Goal: Task Accomplishment & Management: Complete application form

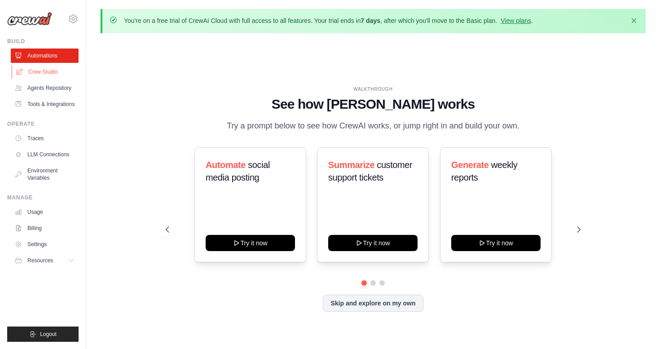
click at [51, 71] on link "Crew Studio" at bounding box center [46, 72] width 68 height 14
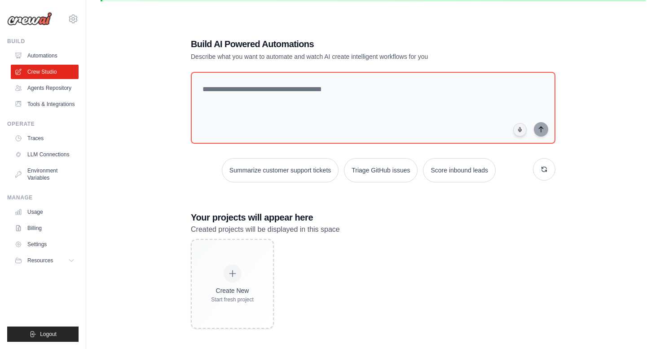
scroll to position [49, 0]
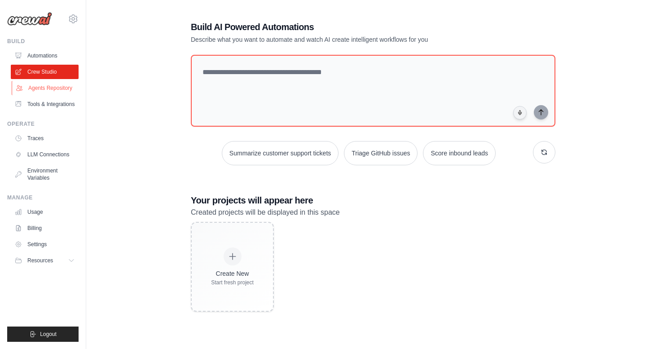
click at [36, 91] on link "Agents Repository" at bounding box center [46, 88] width 68 height 14
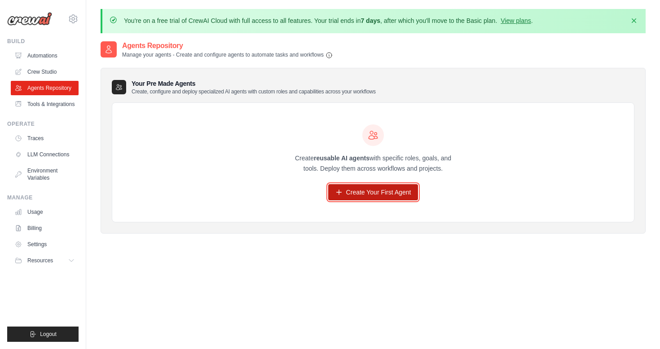
click at [406, 193] on link "Create Your First Agent" at bounding box center [373, 192] width 90 height 16
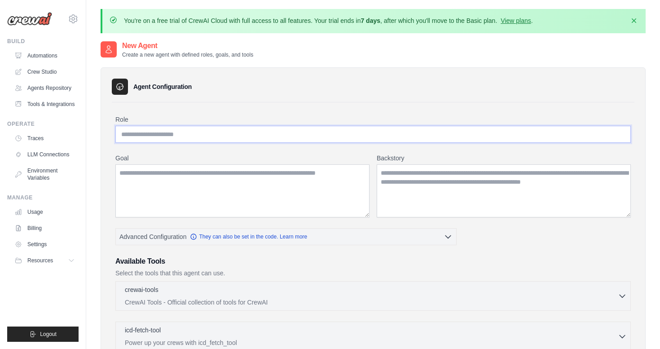
click at [157, 131] on input "Role" at bounding box center [372, 134] width 515 height 17
click at [46, 105] on link "Tools & Integrations" at bounding box center [46, 104] width 68 height 14
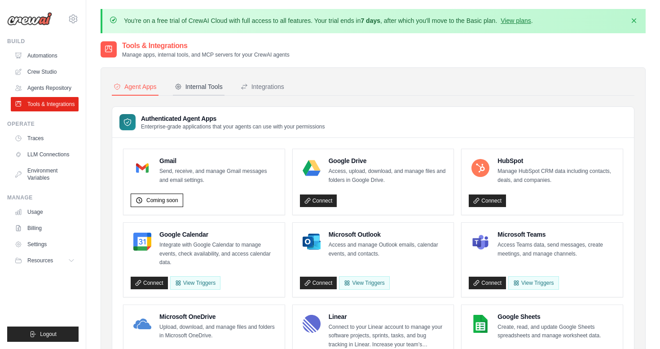
click at [193, 85] on div "Internal Tools" at bounding box center [199, 86] width 48 height 9
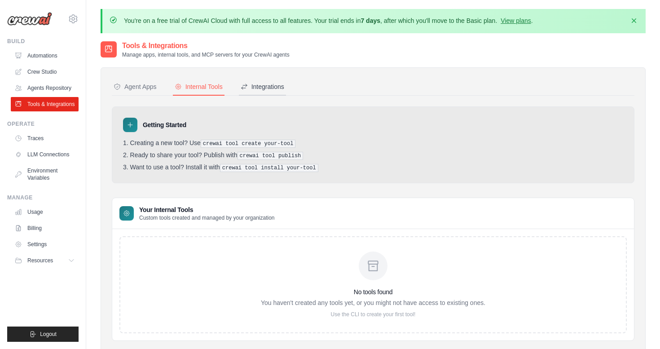
click at [265, 87] on div "Integrations" at bounding box center [262, 86] width 44 height 9
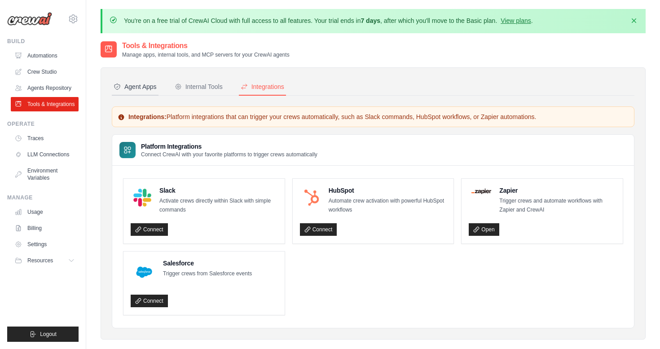
click at [149, 92] on button "Agent Apps" at bounding box center [135, 87] width 47 height 17
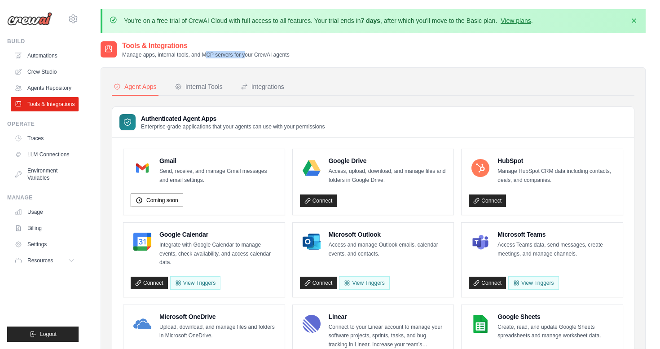
drag, startPoint x: 199, startPoint y: 51, endPoint x: 240, endPoint y: 51, distance: 41.3
click at [240, 51] on p "Manage apps, internal tools, and MCP servers for your CrewAI agents" at bounding box center [205, 54] width 167 height 7
click at [271, 94] on button "Integrations" at bounding box center [262, 87] width 47 height 17
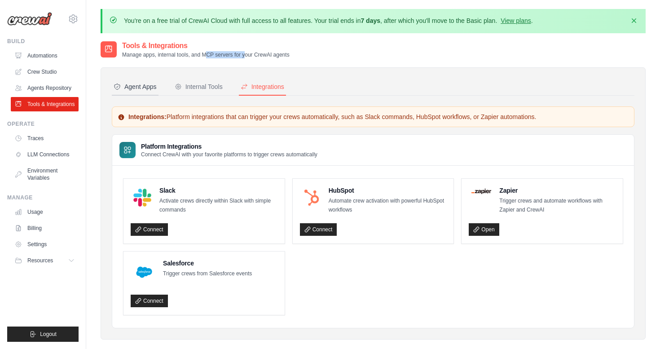
click at [120, 86] on icon at bounding box center [117, 86] width 7 height 7
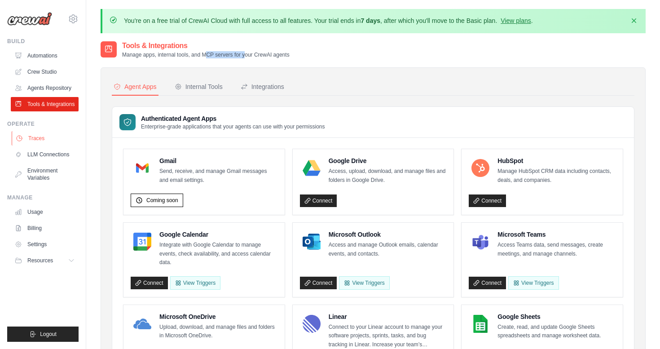
click at [43, 141] on link "Traces" at bounding box center [46, 138] width 68 height 14
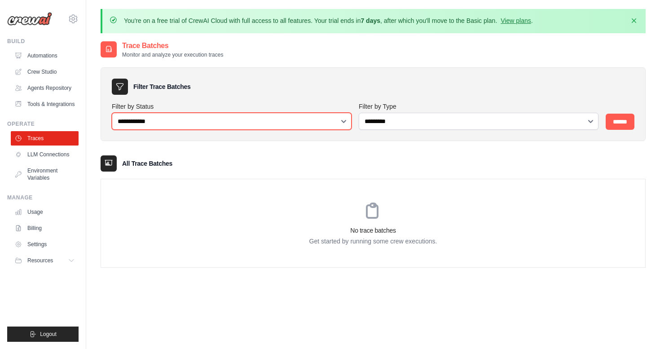
click at [180, 122] on select "**********" at bounding box center [232, 121] width 240 height 17
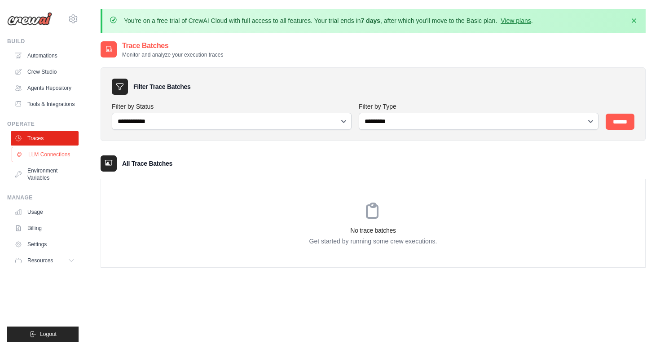
click at [45, 156] on link "LLM Connections" at bounding box center [46, 154] width 68 height 14
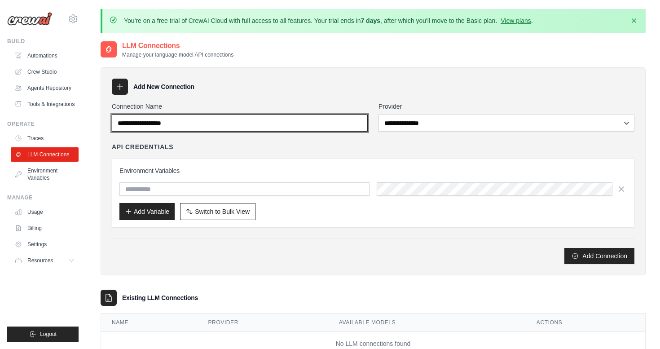
click at [261, 119] on input "Connection Name" at bounding box center [240, 122] width 256 height 17
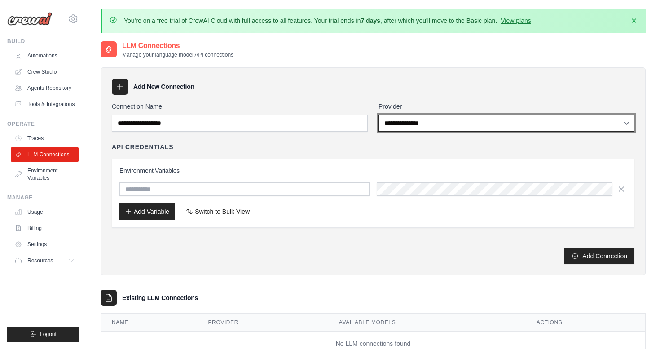
click at [429, 118] on select "**********" at bounding box center [506, 122] width 256 height 17
select select "******"
click at [378, 114] on select "**********" at bounding box center [506, 122] width 256 height 17
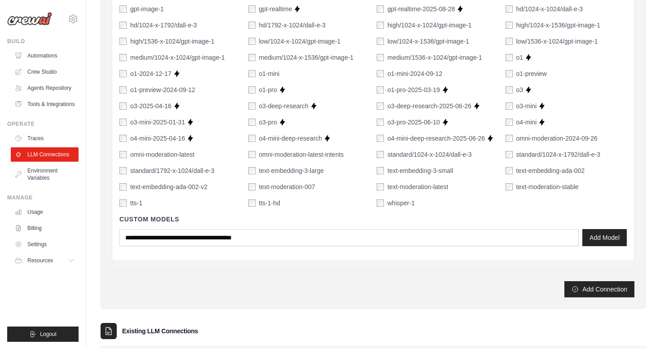
scroll to position [659, 0]
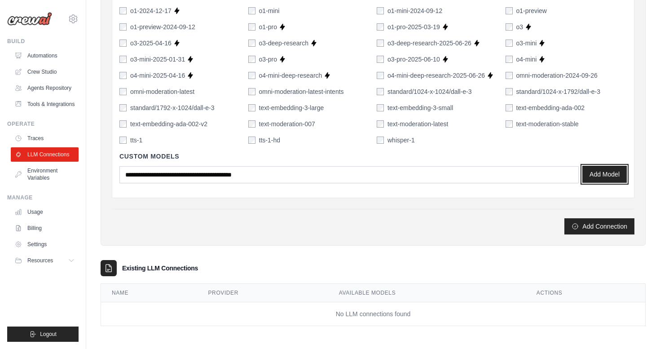
click at [605, 172] on button "Add Model" at bounding box center [604, 174] width 44 height 17
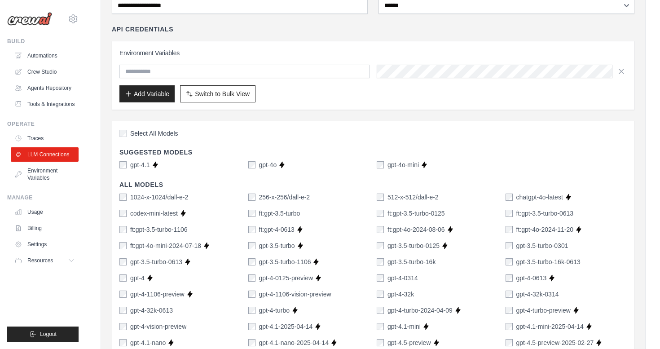
scroll to position [115, 0]
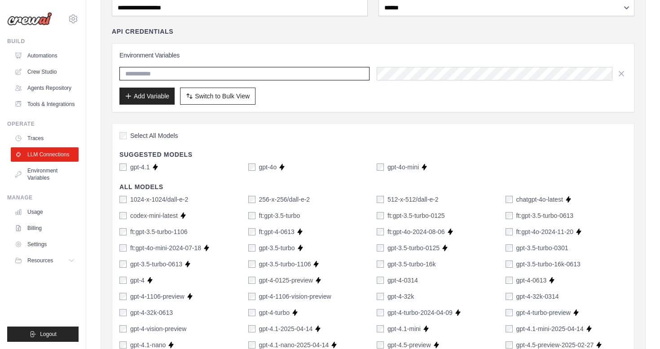
click at [153, 68] on input "text" at bounding box center [244, 73] width 250 height 13
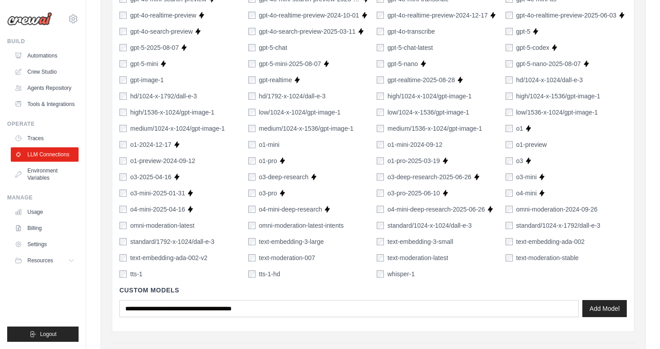
scroll to position [659, 0]
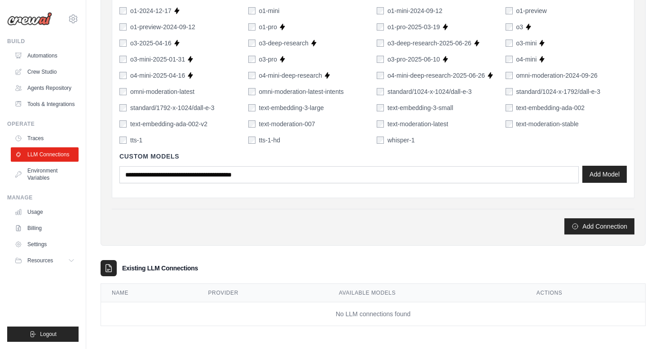
type input "**********"
click at [611, 175] on button "Add Model" at bounding box center [604, 174] width 44 height 17
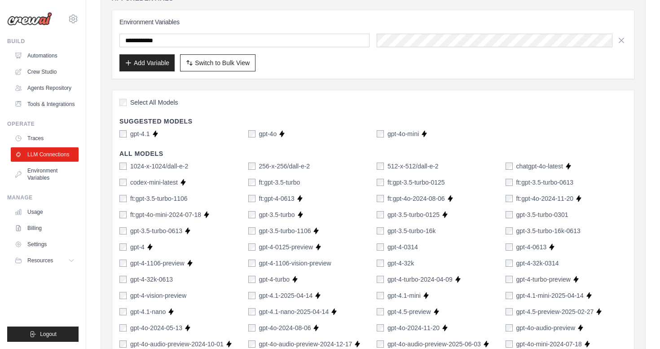
scroll to position [0, 0]
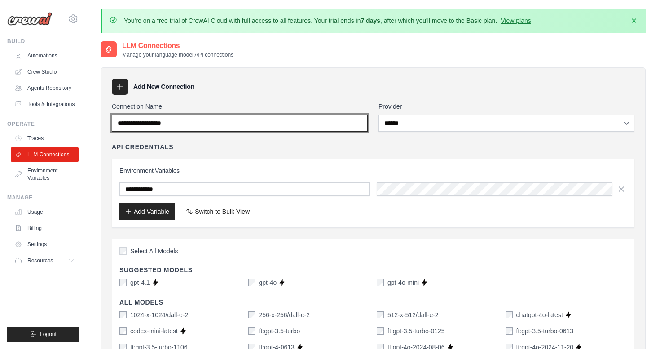
drag, startPoint x: 182, startPoint y: 123, endPoint x: 75, endPoint y: 122, distance: 107.2
click at [157, 126] on input "Connection Name" at bounding box center [240, 122] width 256 height 17
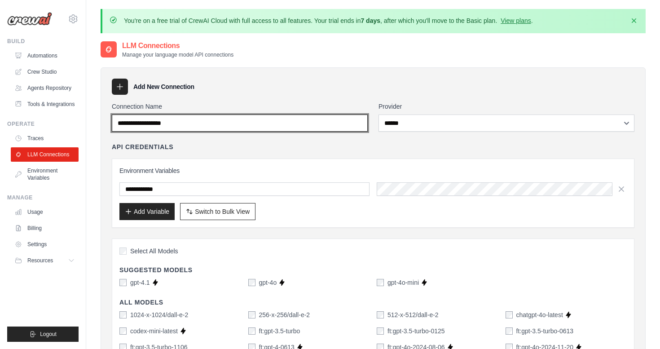
drag, startPoint x: 185, startPoint y: 122, endPoint x: 86, endPoint y: 121, distance: 99.2
click at [146, 122] on input "Connection Name" at bounding box center [240, 122] width 256 height 17
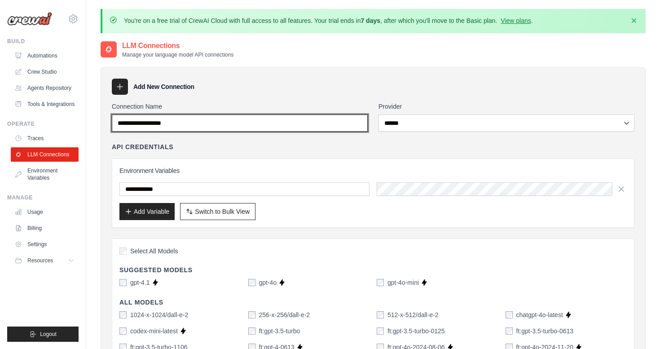
click at [146, 122] on input "Connection Name" at bounding box center [240, 122] width 256 height 17
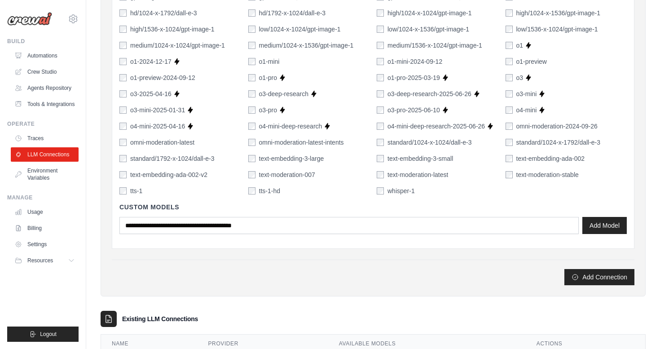
scroll to position [659, 0]
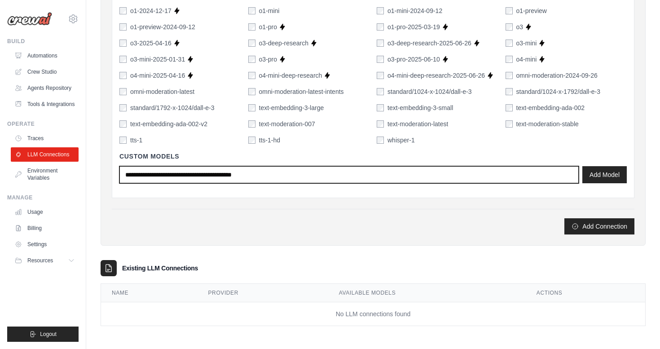
click at [226, 173] on input "text" at bounding box center [348, 174] width 459 height 17
type input "**********"
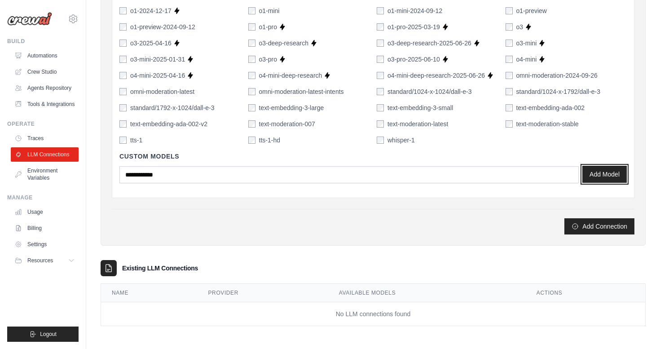
click at [606, 177] on button "Add Model" at bounding box center [604, 174] width 44 height 17
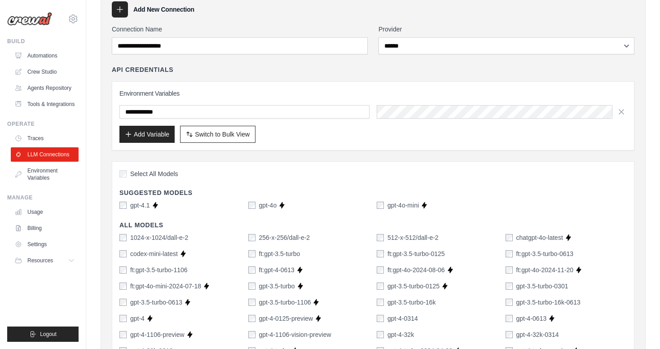
scroll to position [0, 0]
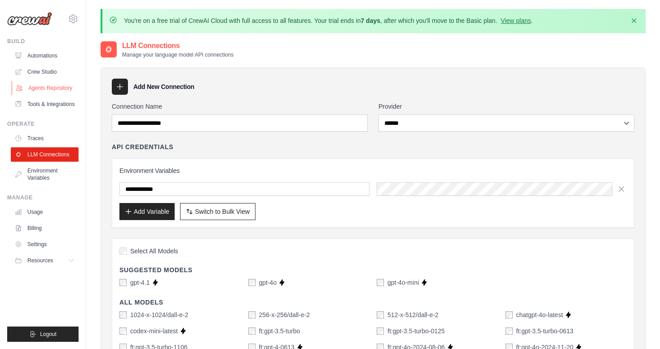
click at [50, 89] on link "Agents Repository" at bounding box center [46, 88] width 68 height 14
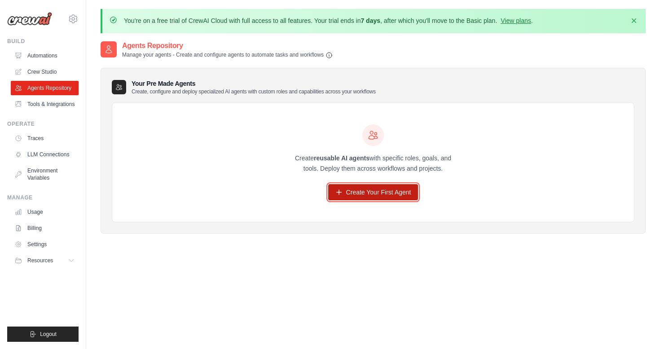
click at [379, 197] on link "Create Your First Agent" at bounding box center [373, 192] width 90 height 16
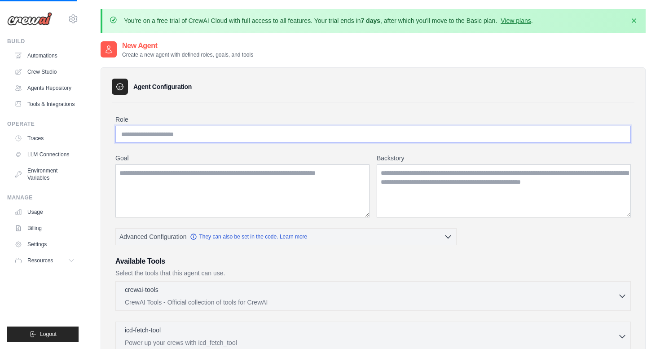
click at [214, 134] on input "Role" at bounding box center [372, 134] width 515 height 17
type input "*****"
click at [162, 137] on input "Role" at bounding box center [372, 134] width 515 height 17
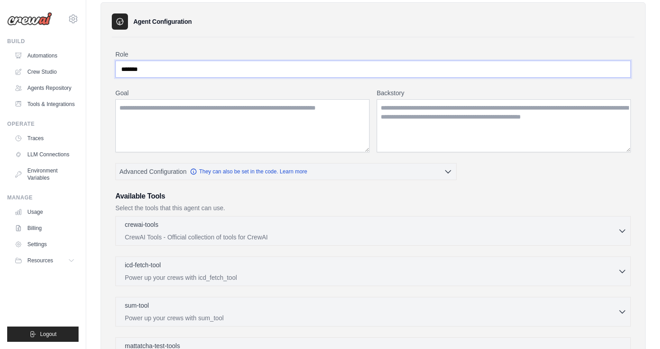
scroll to position [66, 0]
type input "*******"
click at [243, 114] on textarea "Goal" at bounding box center [242, 125] width 254 height 53
type textarea "*"
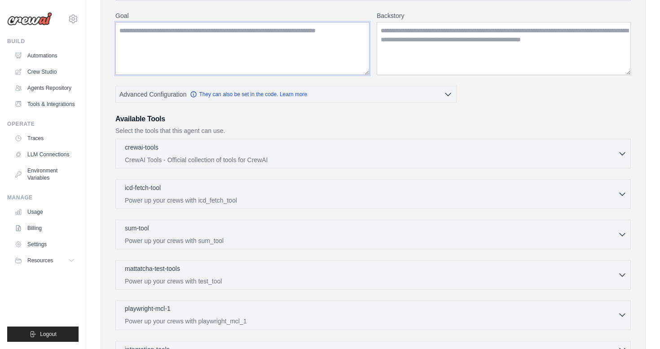
scroll to position [119, 0]
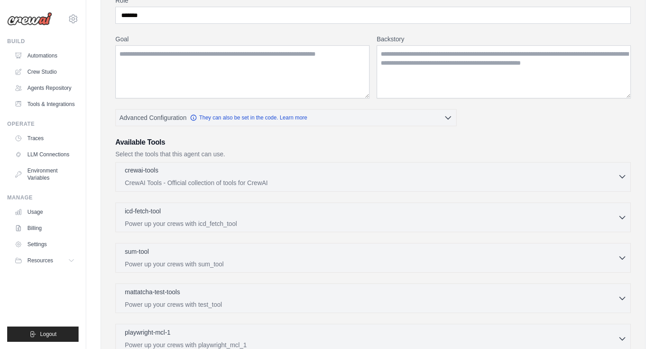
click at [375, 178] on p "CrewAI Tools - Official collection of tools for CrewAI" at bounding box center [371, 182] width 493 height 9
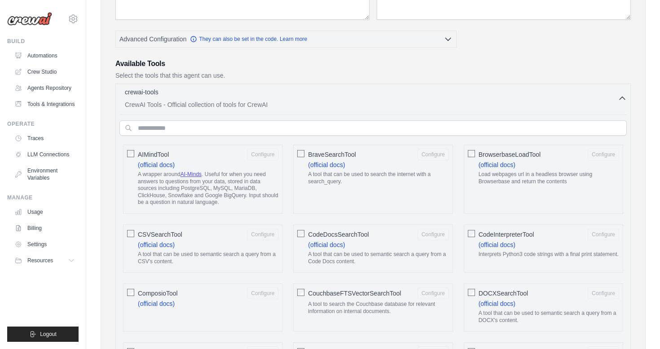
scroll to position [179, 0]
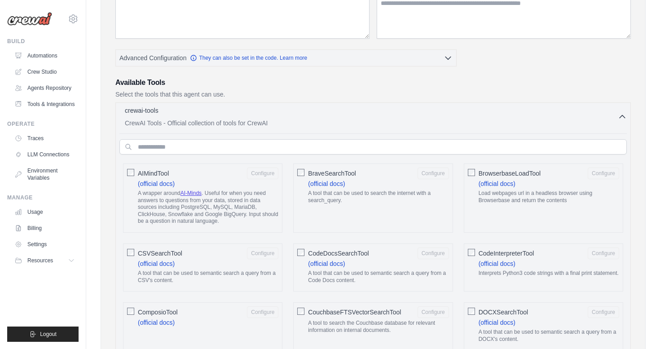
click at [623, 112] on icon "button" at bounding box center [621, 116] width 9 height 9
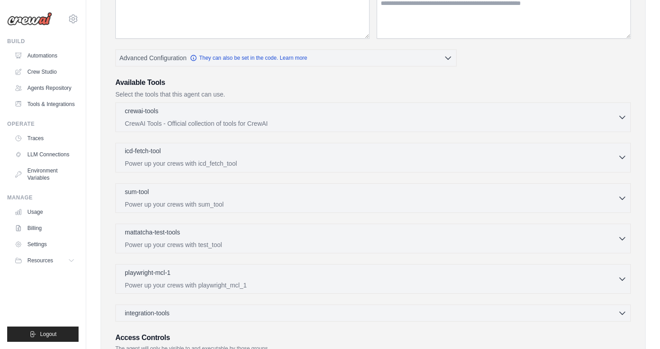
click at [400, 153] on div "icd-fetch-tool 0 selected" at bounding box center [371, 151] width 493 height 11
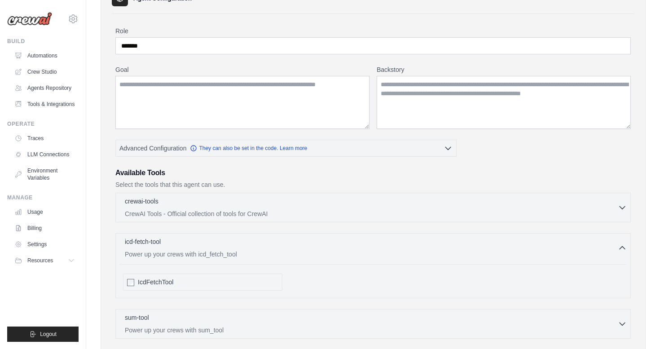
scroll to position [0, 0]
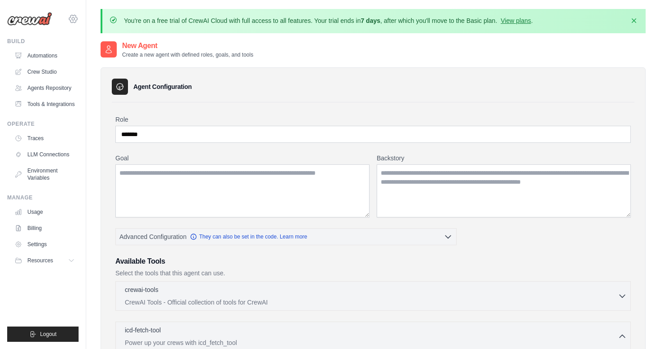
click at [69, 18] on icon at bounding box center [73, 19] width 8 height 8
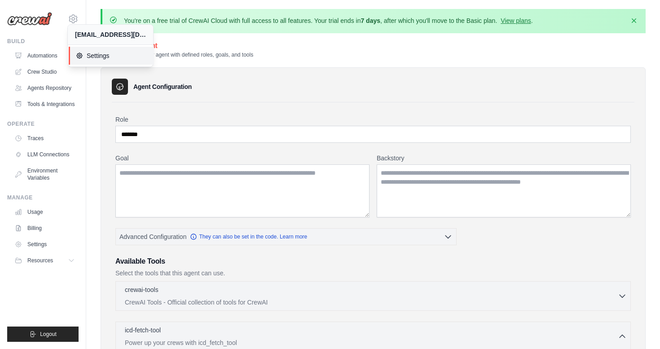
click at [111, 59] on span "Settings" at bounding box center [111, 55] width 71 height 9
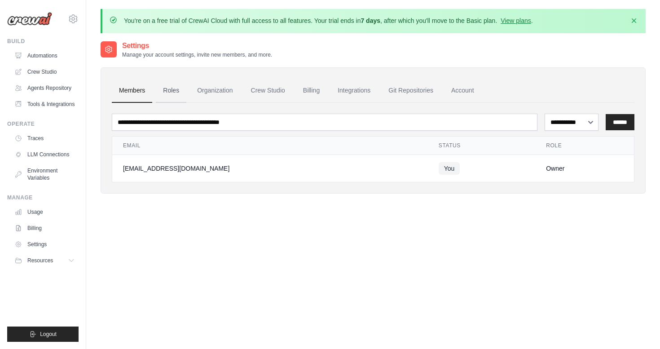
click at [168, 91] on link "Roles" at bounding box center [171, 91] width 31 height 24
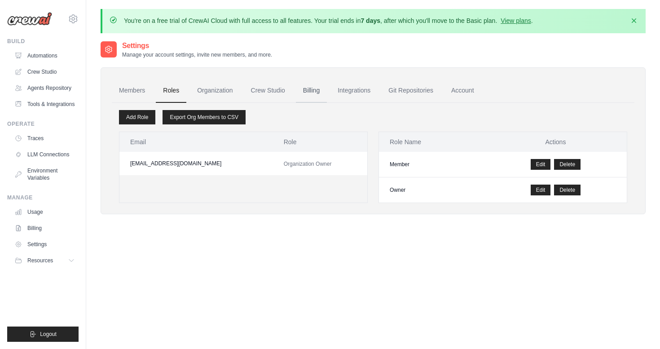
click at [311, 91] on link "Billing" at bounding box center [311, 91] width 31 height 24
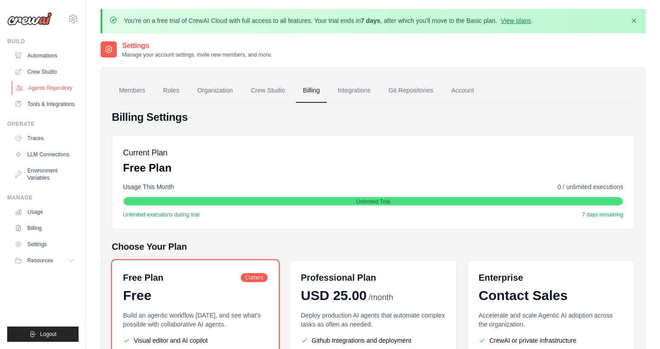
click at [55, 88] on link "Agents Repository" at bounding box center [46, 88] width 68 height 14
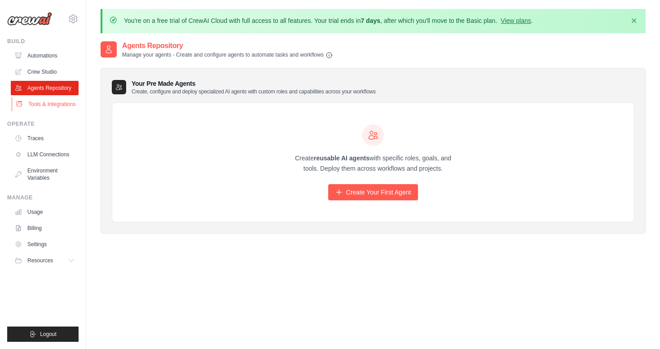
click at [44, 99] on link "Tools & Integrations" at bounding box center [46, 104] width 68 height 14
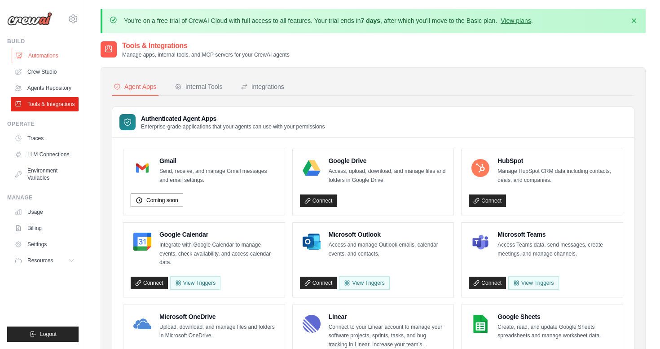
click at [46, 55] on link "Automations" at bounding box center [46, 55] width 68 height 14
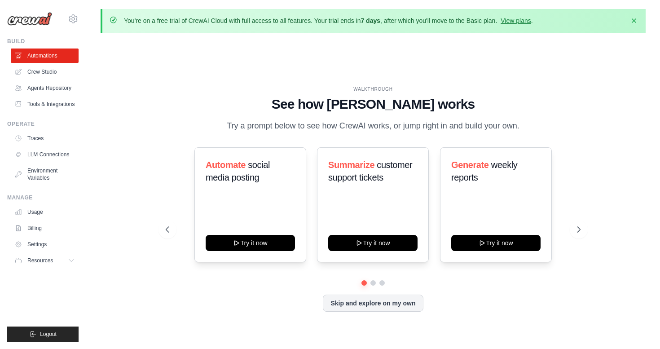
click at [373, 289] on div "Automate social media posting Try it now Summarize customer support tickets Try…" at bounding box center [373, 229] width 414 height 164
click at [373, 285] on div "Automate social media posting Try it now Summarize customer support tickets Try…" at bounding box center [373, 229] width 414 height 164
click at [373, 283] on button at bounding box center [372, 282] width 7 height 7
click at [383, 282] on button at bounding box center [381, 282] width 7 height 7
click at [371, 283] on button at bounding box center [373, 282] width 6 height 6
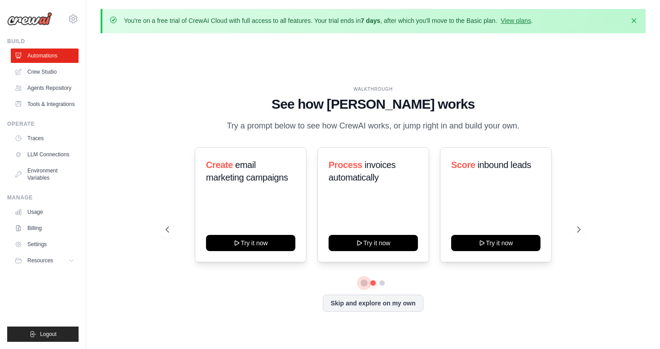
click at [363, 283] on button at bounding box center [364, 282] width 6 height 6
click at [379, 282] on button at bounding box center [382, 282] width 6 height 6
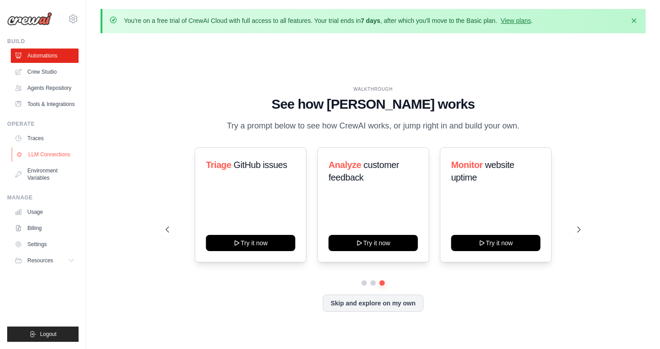
click at [56, 154] on link "LLM Connections" at bounding box center [46, 154] width 68 height 14
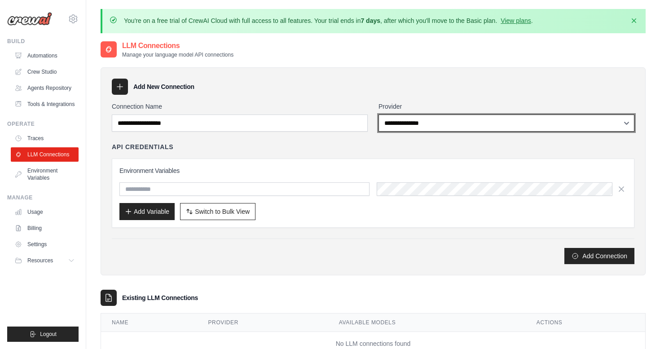
click at [474, 120] on select "**********" at bounding box center [506, 122] width 256 height 17
select select "******"
click at [378, 114] on select "**********" at bounding box center [506, 122] width 256 height 17
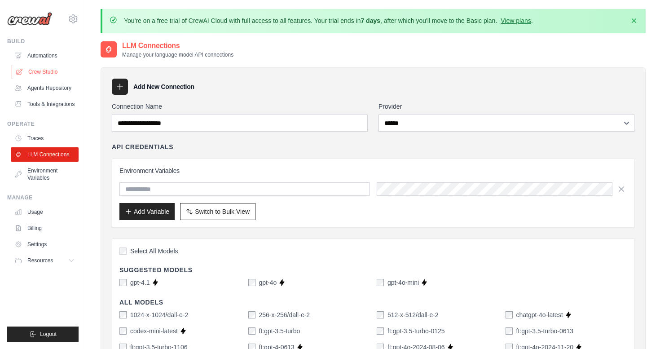
click at [50, 72] on link "Crew Studio" at bounding box center [46, 72] width 68 height 14
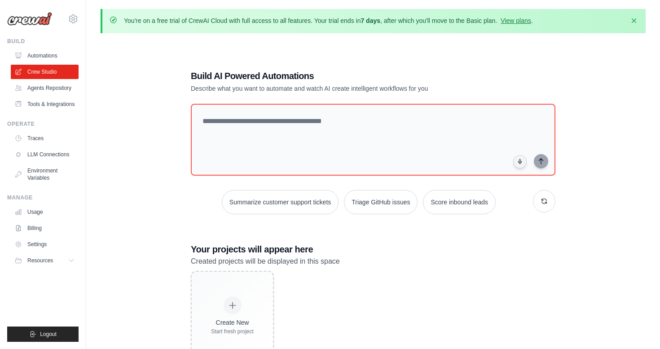
scroll to position [49, 0]
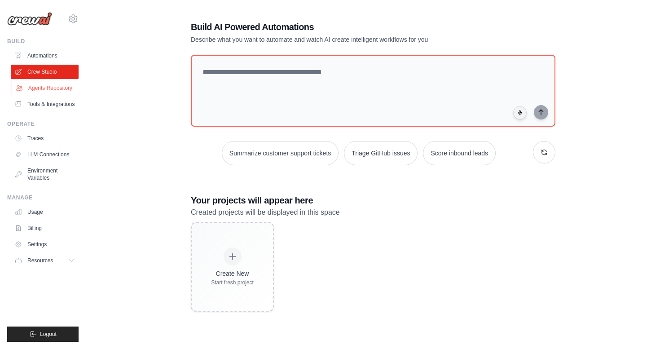
click at [54, 89] on link "Agents Repository" at bounding box center [46, 88] width 68 height 14
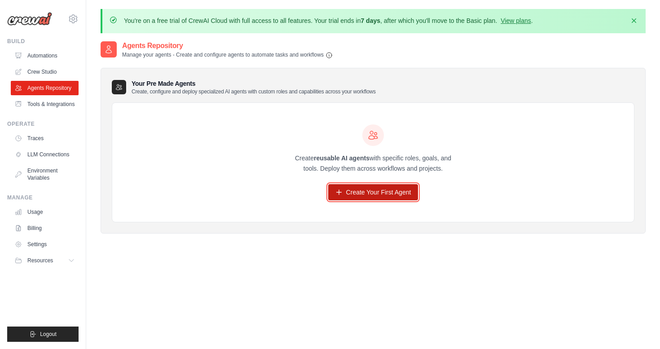
click at [393, 193] on link "Create Your First Agent" at bounding box center [373, 192] width 90 height 16
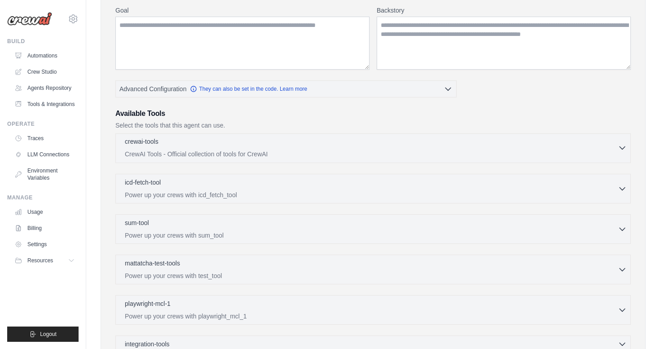
scroll to position [142, 0]
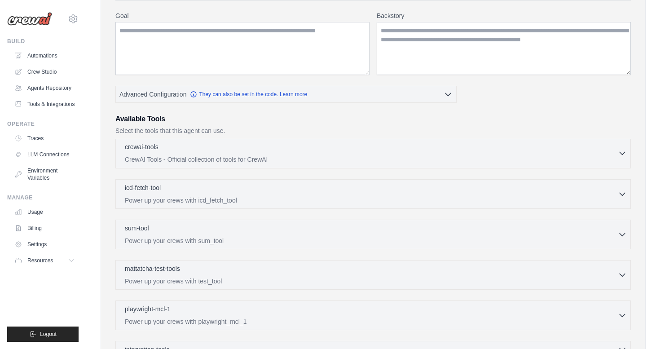
click at [315, 156] on p "CrewAI Tools - Official collection of tools for CrewAI" at bounding box center [371, 159] width 493 height 9
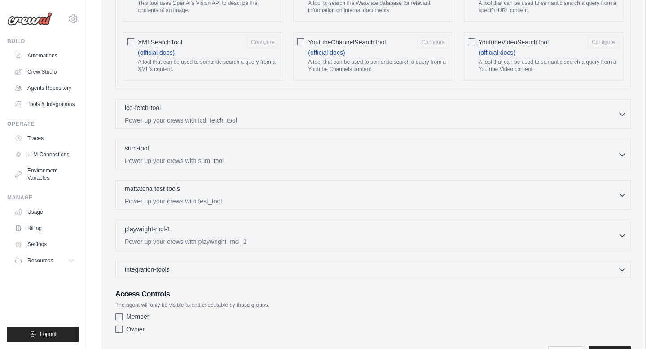
scroll to position [1764, 0]
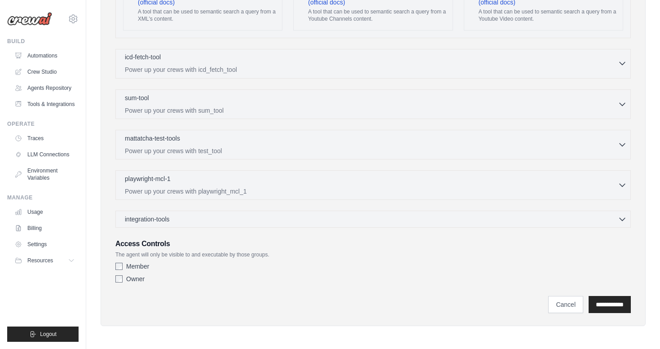
click at [256, 66] on p "Power up your crews with icd_fetch_tool" at bounding box center [371, 69] width 493 height 9
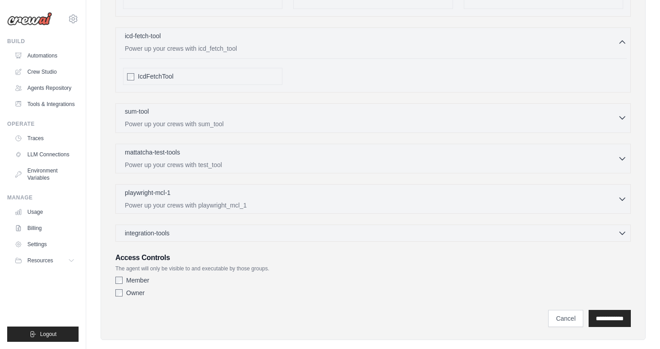
scroll to position [1786, 0]
click at [266, 127] on p "Power up your crews with sum_tool" at bounding box center [371, 123] width 493 height 9
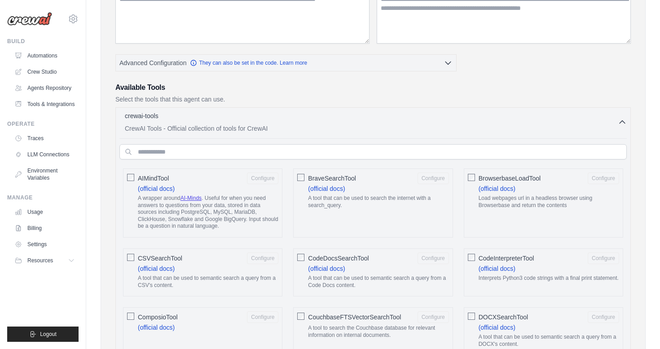
scroll to position [173, 0]
click at [620, 119] on icon "button" at bounding box center [621, 122] width 9 height 9
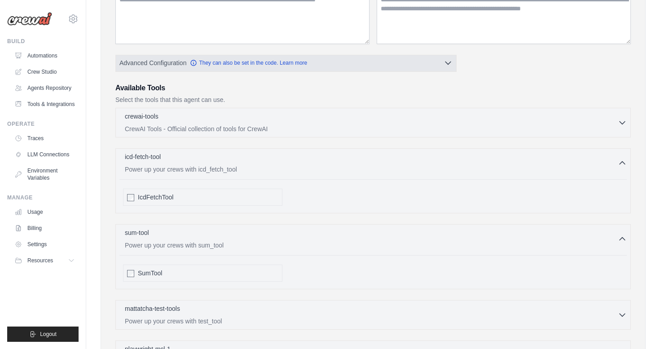
click at [356, 61] on button "Advanced Configuration They can also be set in the code. Learn more" at bounding box center [286, 63] width 340 height 16
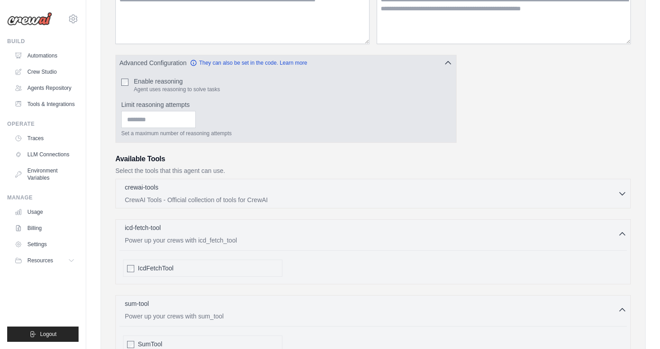
click at [413, 68] on button "Advanced Configuration They can also be set in the code. Learn more" at bounding box center [286, 63] width 340 height 16
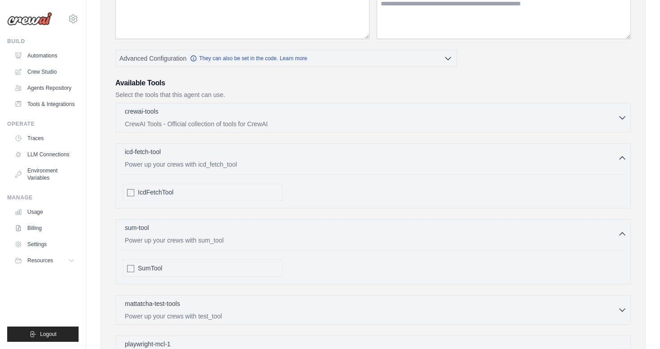
scroll to position [0, 0]
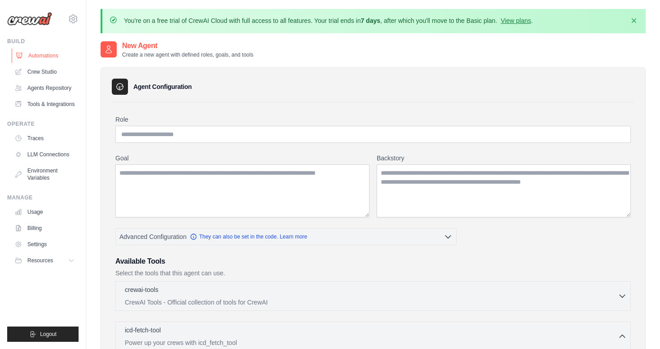
click at [47, 53] on link "Automations" at bounding box center [46, 55] width 68 height 14
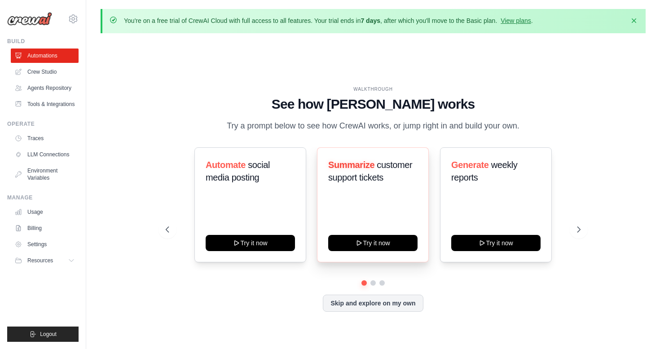
scroll to position [31, 0]
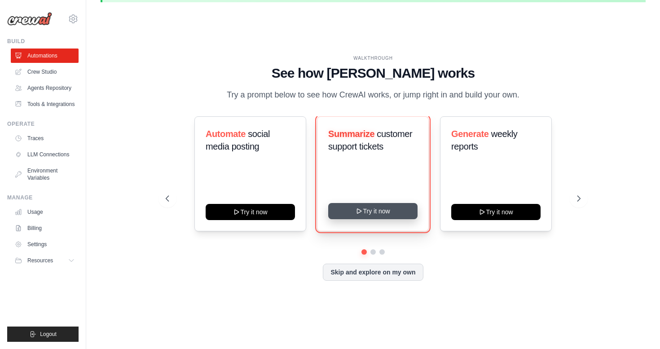
click at [358, 207] on icon at bounding box center [359, 210] width 7 height 7
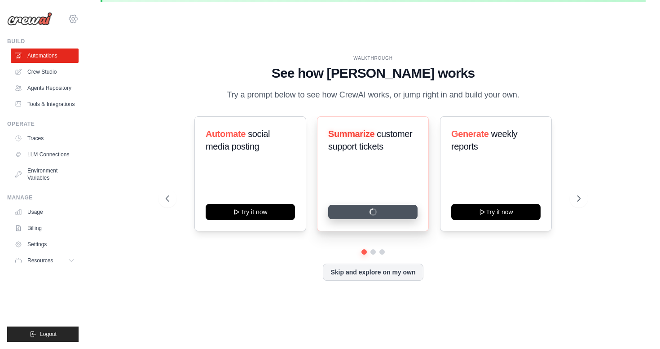
click at [70, 18] on icon at bounding box center [73, 18] width 11 height 11
click at [103, 54] on span "Settings" at bounding box center [111, 55] width 71 height 9
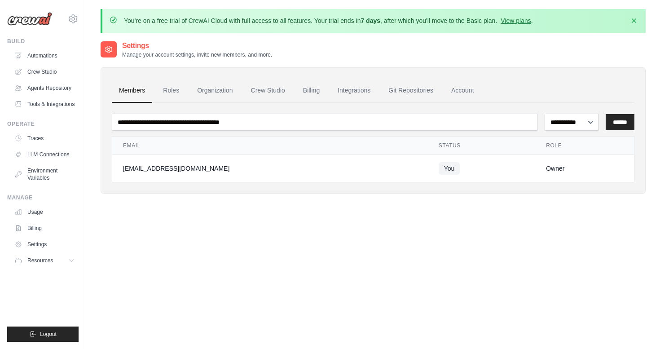
click at [250, 110] on div "**********" at bounding box center [373, 120] width 522 height 21
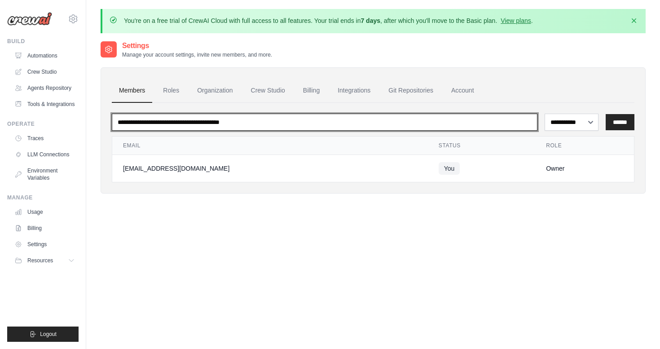
click at [245, 118] on input "email" at bounding box center [324, 122] width 425 height 17
type input "**********"
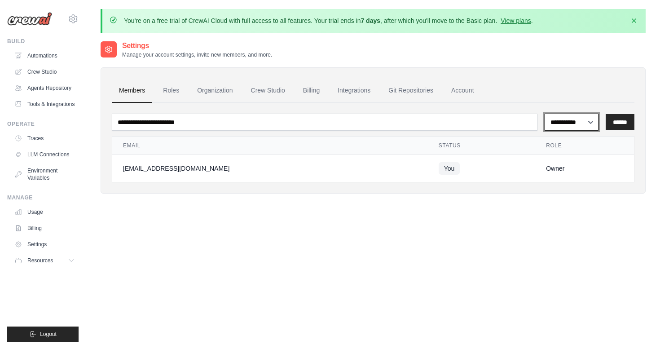
click at [587, 121] on select "**********" at bounding box center [571, 122] width 54 height 17
select select "******"
click at [544, 114] on select "**********" at bounding box center [571, 122] width 54 height 17
click at [628, 122] on input "******" at bounding box center [619, 122] width 29 height 16
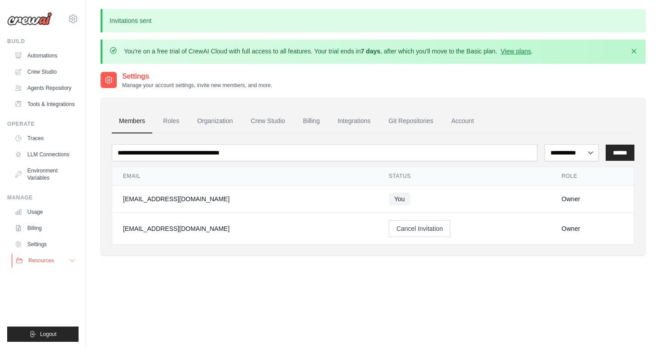
click at [45, 259] on span "Resources" at bounding box center [41, 260] width 26 height 7
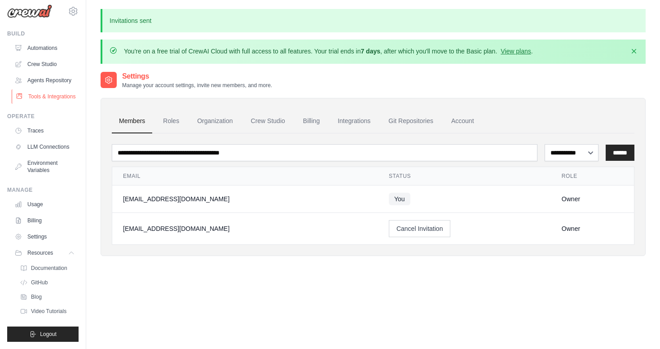
click at [52, 98] on link "Tools & Integrations" at bounding box center [46, 96] width 68 height 14
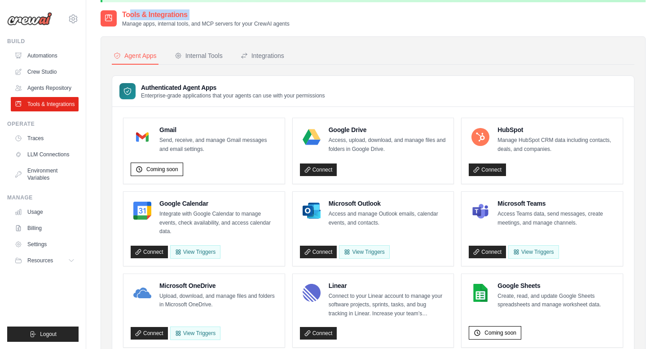
scroll to position [28, 0]
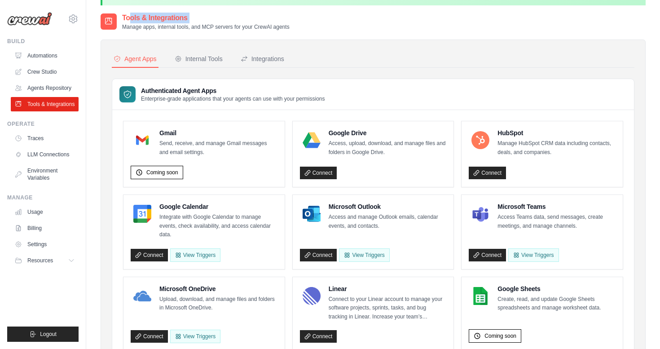
drag, startPoint x: 123, startPoint y: 20, endPoint x: 311, endPoint y: 30, distance: 187.8
click at [311, 30] on div "Tools & Integrations Manage apps, internal tools, and MCP servers for your Crew…" at bounding box center [372, 22] width 545 height 18
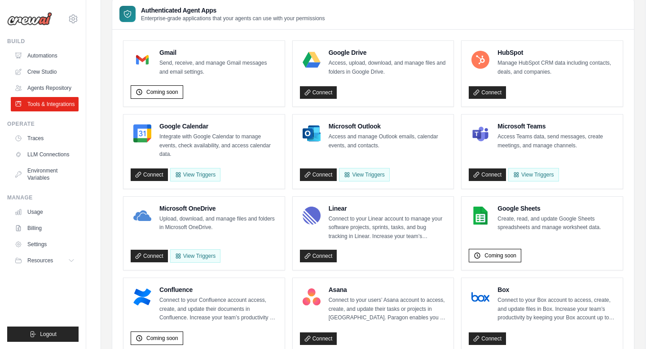
scroll to position [0, 0]
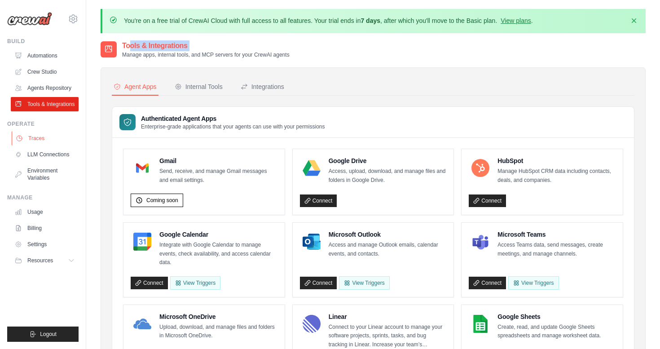
click at [41, 139] on link "Traces" at bounding box center [46, 138] width 68 height 14
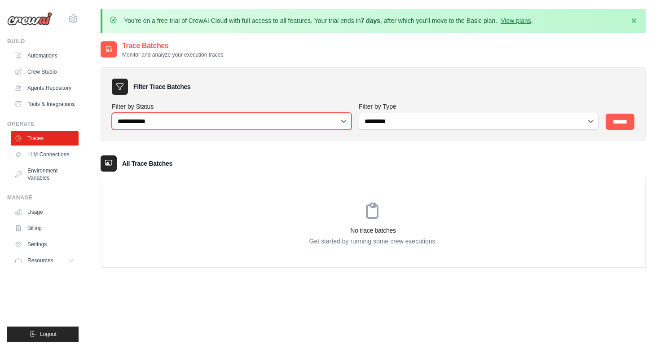
click at [296, 115] on select "**********" at bounding box center [232, 121] width 240 height 17
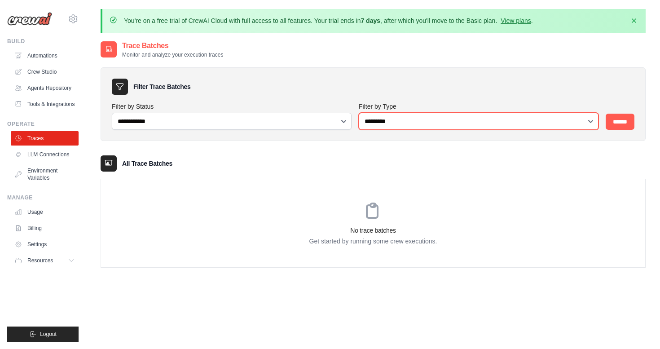
click at [461, 120] on select "**********" at bounding box center [478, 121] width 240 height 17
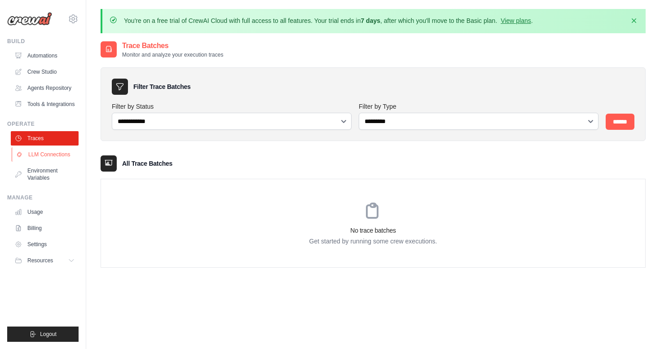
click at [55, 157] on link "LLM Connections" at bounding box center [46, 154] width 68 height 14
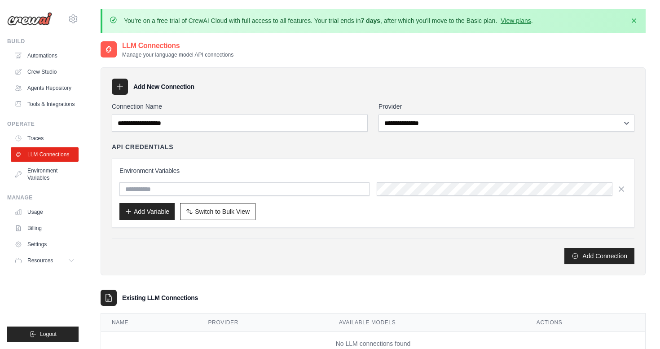
click at [43, 176] on link "Environment Variables" at bounding box center [45, 174] width 68 height 22
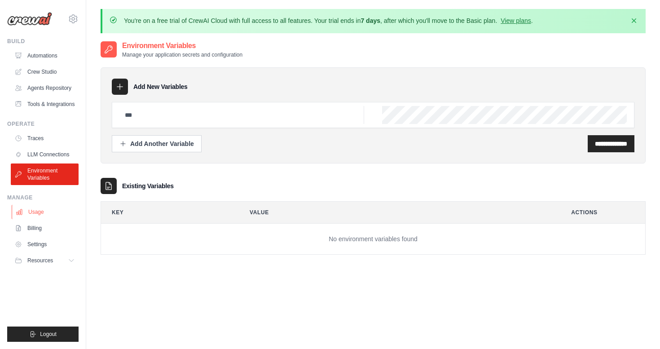
click at [42, 213] on link "Usage" at bounding box center [46, 212] width 68 height 14
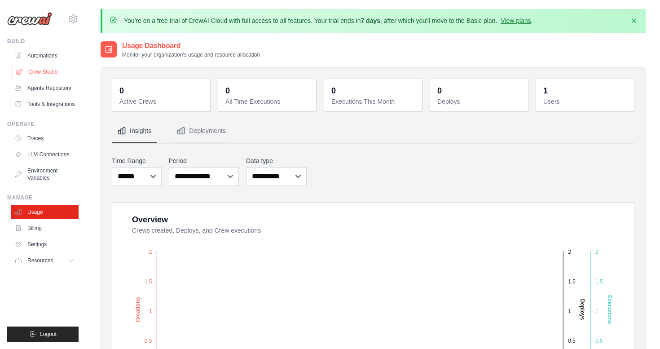
click at [51, 69] on link "Crew Studio" at bounding box center [46, 72] width 68 height 14
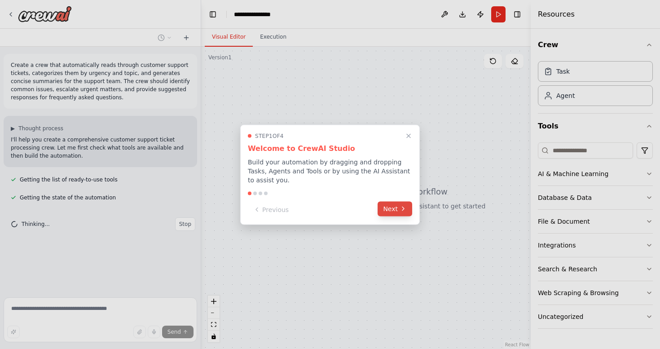
click at [397, 210] on button "Next" at bounding box center [394, 208] width 35 height 15
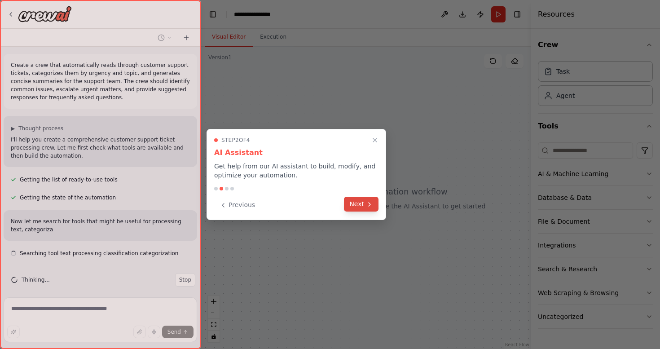
scroll to position [7, 0]
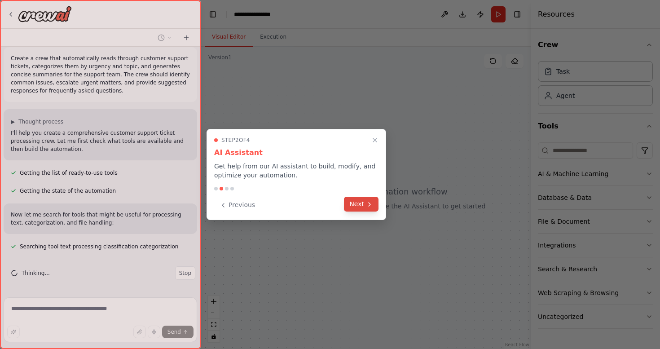
click at [369, 210] on button "Next" at bounding box center [361, 204] width 35 height 15
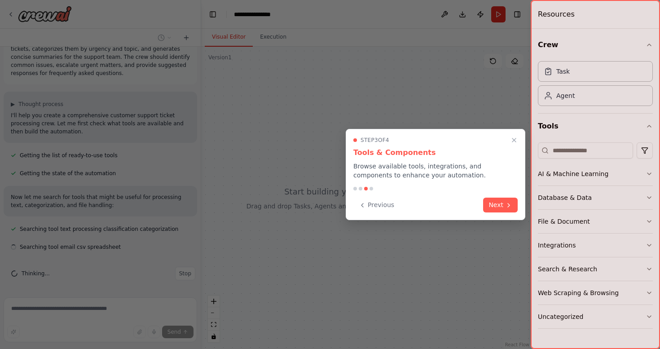
scroll to position [25, 0]
click at [510, 201] on icon at bounding box center [508, 204] width 7 height 7
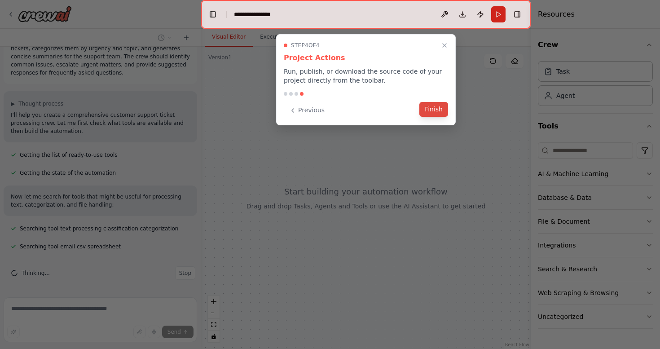
click at [441, 110] on button "Finish" at bounding box center [433, 109] width 29 height 15
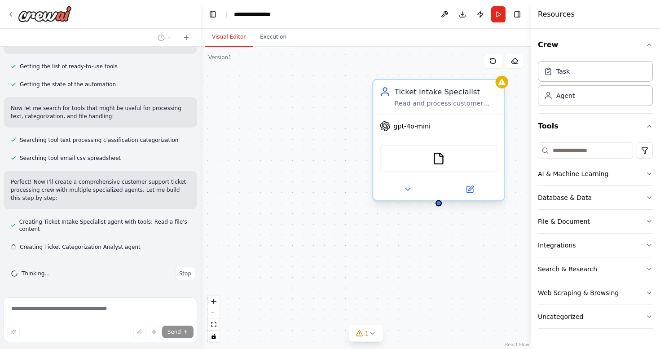
scroll to position [114, 0]
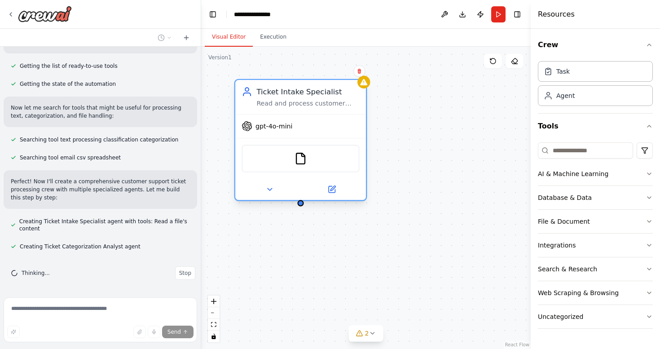
drag, startPoint x: 449, startPoint y: 91, endPoint x: 319, endPoint y: 88, distance: 130.6
click at [319, 88] on div "Ticket Intake Specialist" at bounding box center [307, 91] width 103 height 11
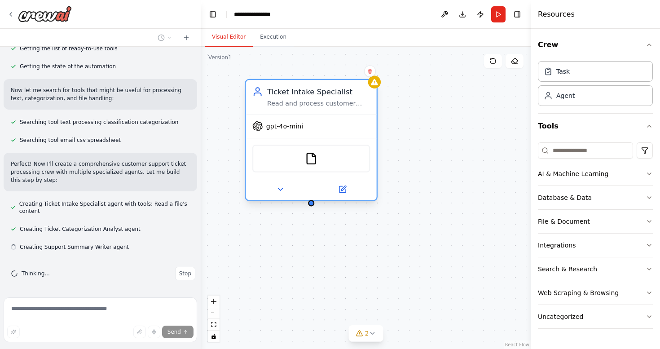
scroll to position [131, 0]
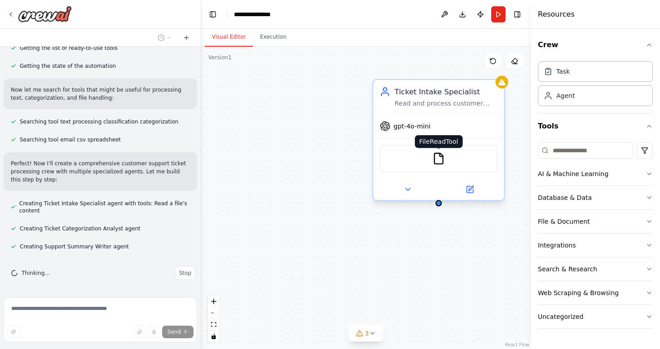
click at [438, 165] on img at bounding box center [438, 158] width 13 height 13
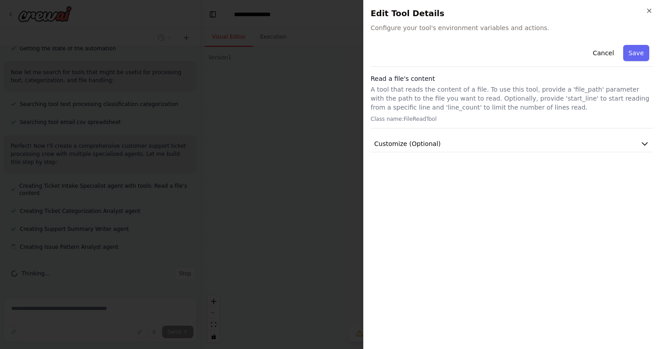
scroll to position [149, 0]
click at [651, 9] on icon "button" at bounding box center [648, 10] width 7 height 7
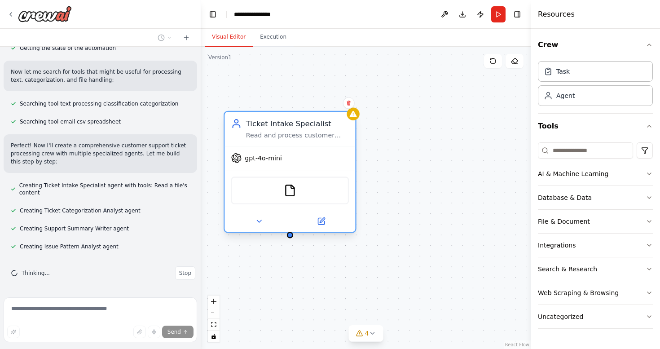
drag, startPoint x: 462, startPoint y: 96, endPoint x: 310, endPoint y: 124, distance: 155.1
click at [310, 124] on div "Ticket Intake Specialist" at bounding box center [297, 123] width 103 height 11
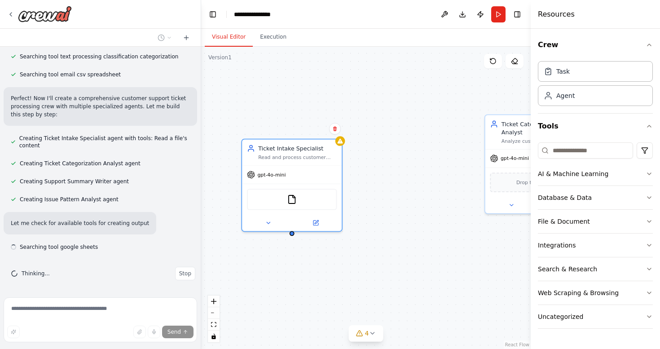
scroll to position [197, 0]
click at [568, 71] on div "Task" at bounding box center [562, 70] width 13 height 9
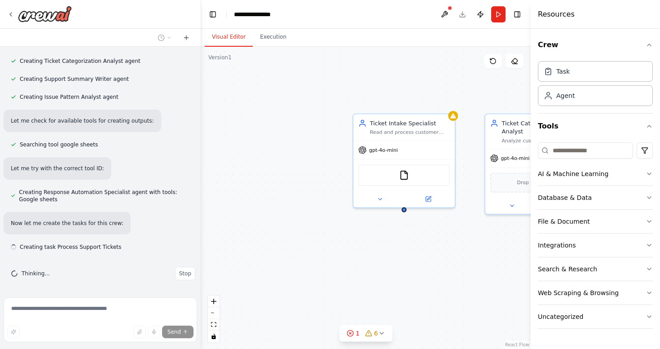
scroll to position [299, 0]
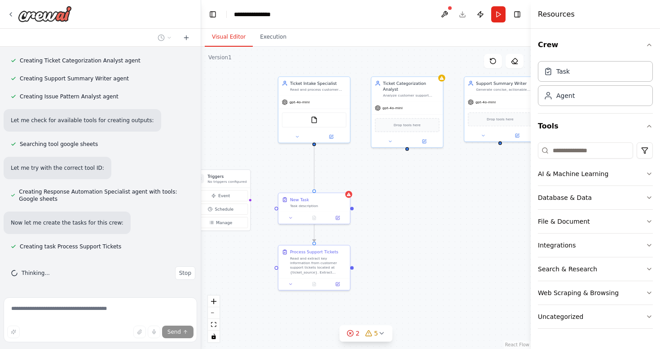
drag, startPoint x: 471, startPoint y: 163, endPoint x: 365, endPoint y: 115, distance: 116.3
click at [365, 114] on div ".deletable-edge-delete-btn { width: 20px; height: 20px; border: 0px solid #ffff…" at bounding box center [365, 198] width 329 height 302
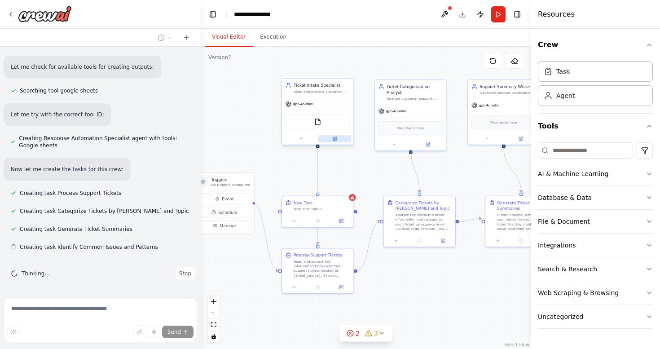
scroll to position [353, 0]
click at [334, 140] on icon at bounding box center [335, 139] width 4 height 4
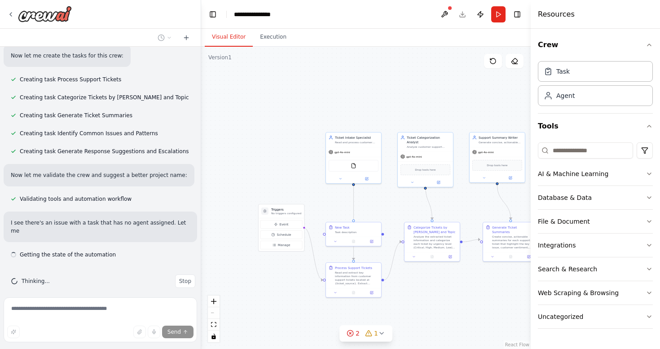
scroll to position [474, 0]
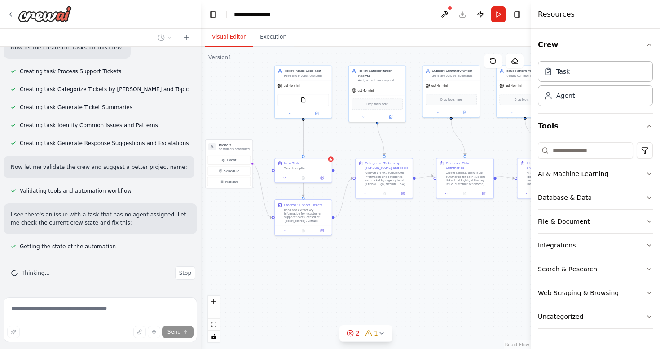
drag, startPoint x: 475, startPoint y: 310, endPoint x: 428, endPoint y: 249, distance: 77.2
click at [428, 249] on div ".deletable-edge-delete-btn { width: 20px; height: 20px; border: 0px solid #ffff…" at bounding box center [365, 198] width 329 height 302
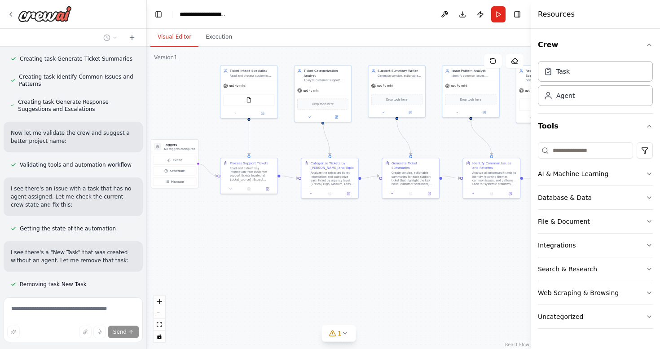
scroll to position [600, 0]
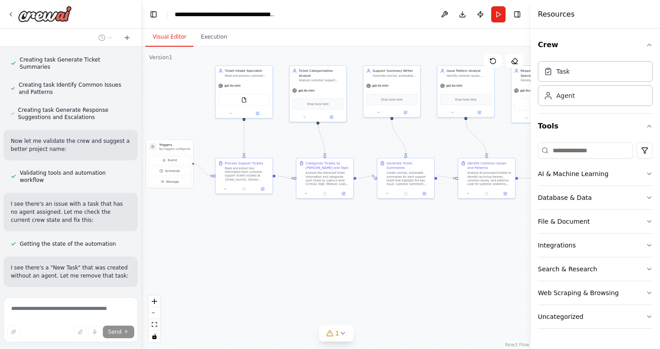
drag, startPoint x: 199, startPoint y: 195, endPoint x: 142, endPoint y: 194, distance: 57.4
click at [142, 194] on div "Create a crew that automatically reads through customer support tickets, catego…" at bounding box center [330, 174] width 660 height 349
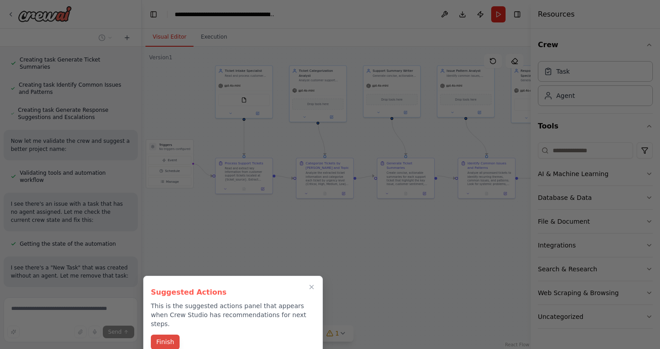
click at [170, 334] on button "Finish" at bounding box center [165, 341] width 29 height 15
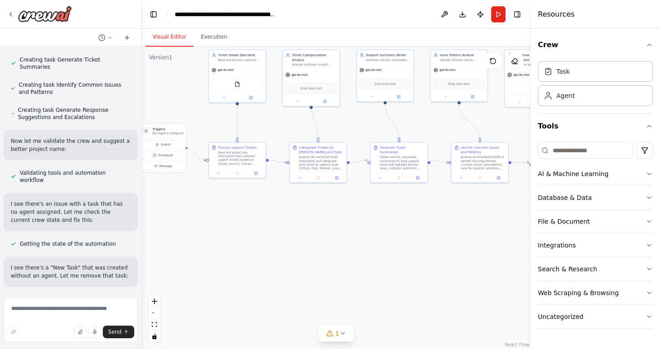
drag, startPoint x: 430, startPoint y: 252, endPoint x: 422, endPoint y: 233, distance: 20.3
click at [422, 235] on div ".deletable-edge-delete-btn { width: 20px; height: 20px; border: 0px solid #ffff…" at bounding box center [336, 198] width 389 height 302
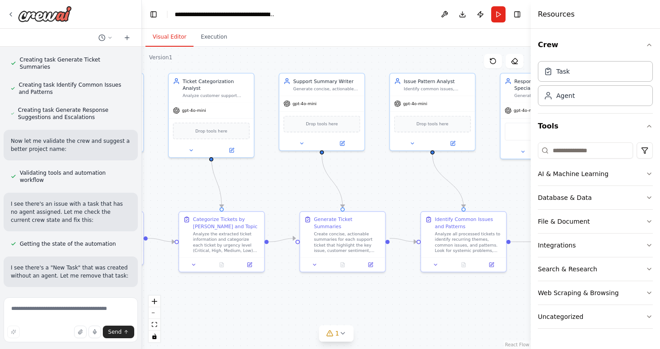
drag, startPoint x: 345, startPoint y: 115, endPoint x: 263, endPoint y: 173, distance: 100.3
click at [263, 173] on div ".deletable-edge-delete-btn { width: 20px; height: 20px; border: 0px solid #ffff…" at bounding box center [336, 198] width 389 height 302
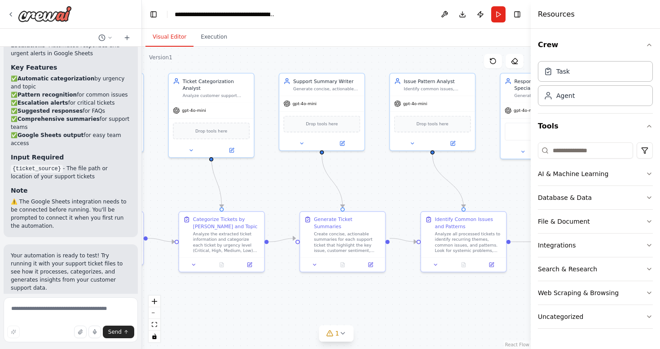
scroll to position [1313, 0]
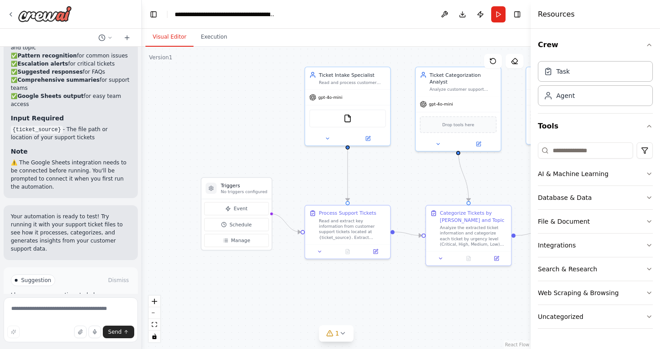
drag, startPoint x: 253, startPoint y: 182, endPoint x: 500, endPoint y: 175, distance: 246.8
click at [500, 175] on div ".deletable-edge-delete-btn { width: 20px; height: 20px; border: 0px solid #ffff…" at bounding box center [336, 198] width 389 height 302
click at [237, 206] on span "Event" at bounding box center [240, 208] width 14 height 7
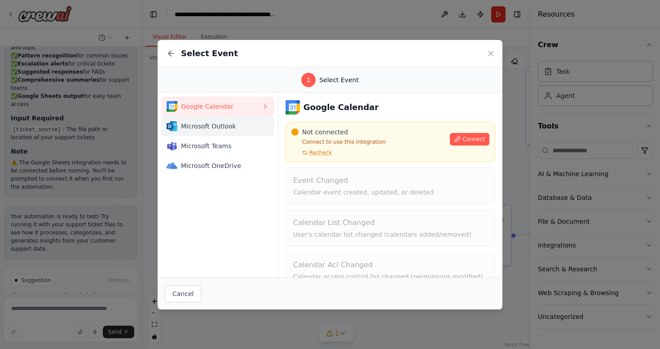
click at [214, 120] on button "Microsoft Outlook" at bounding box center [217, 126] width 113 height 20
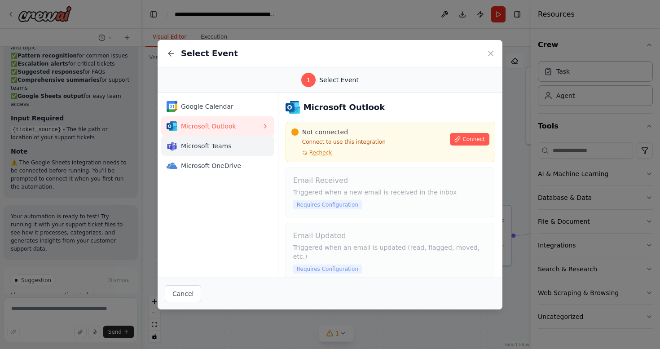
click at [218, 146] on span "Microsoft Teams" at bounding box center [221, 145] width 81 height 9
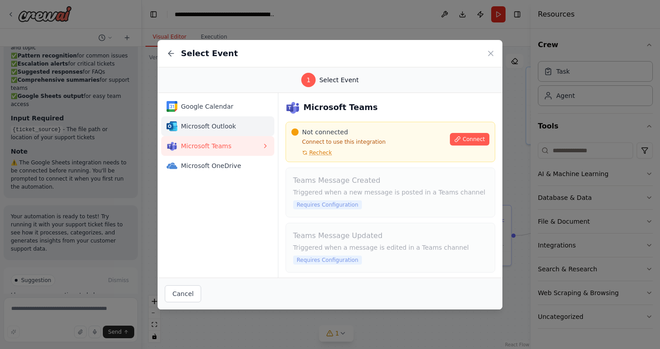
click at [217, 122] on span "Microsoft Outlook" at bounding box center [221, 126] width 81 height 9
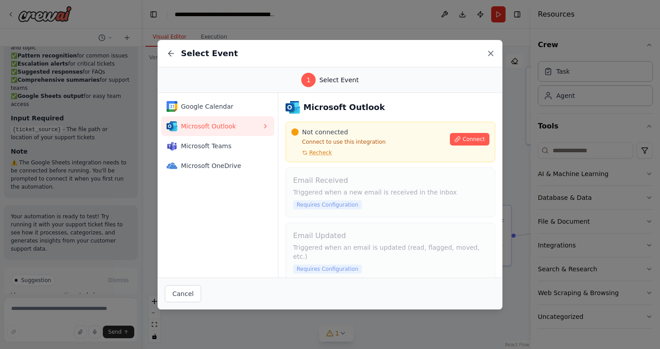
click at [489, 50] on icon at bounding box center [490, 53] width 9 height 9
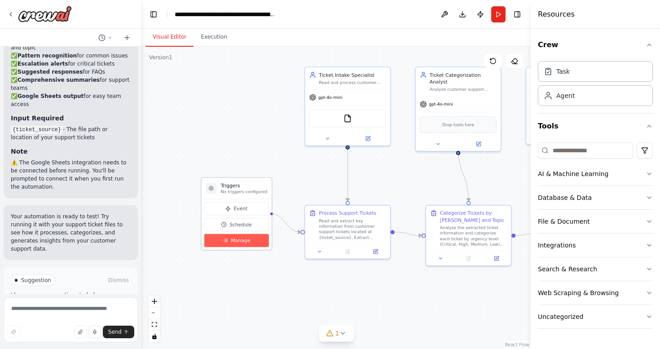
click at [238, 244] on button "Manage" at bounding box center [236, 240] width 65 height 13
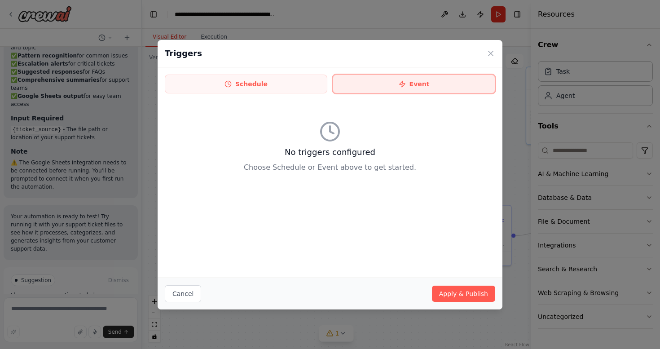
click at [451, 74] on button "Event" at bounding box center [413, 83] width 162 height 19
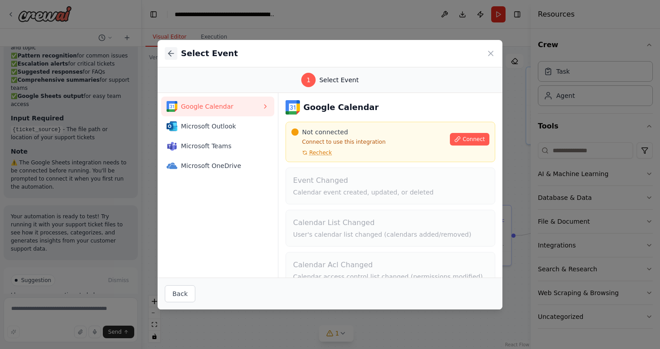
click at [169, 55] on icon at bounding box center [170, 53] width 9 height 9
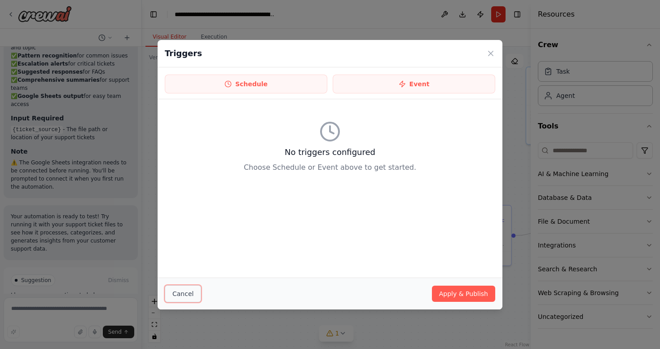
click at [184, 296] on button "Cancel" at bounding box center [183, 293] width 36 height 17
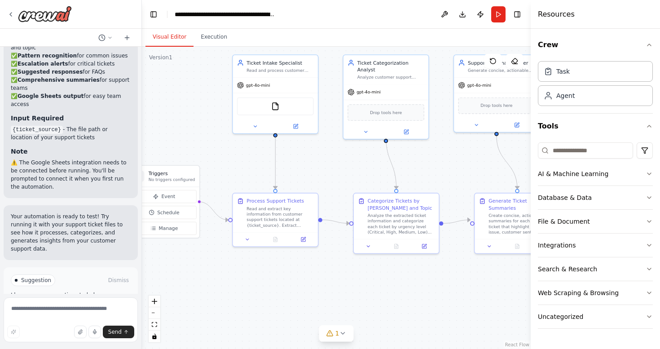
drag, startPoint x: 399, startPoint y: 162, endPoint x: 327, endPoint y: 150, distance: 73.2
click at [327, 150] on div ".deletable-edge-delete-btn { width: 20px; height: 20px; border: 0px solid #ffff…" at bounding box center [336, 198] width 389 height 302
click at [303, 239] on icon at bounding box center [303, 238] width 4 height 4
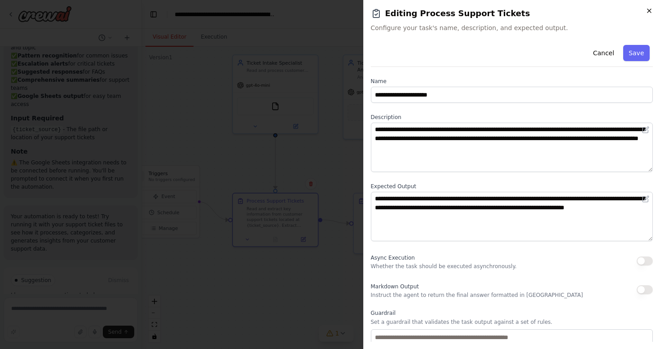
click at [650, 13] on icon "button" at bounding box center [649, 11] width 4 height 4
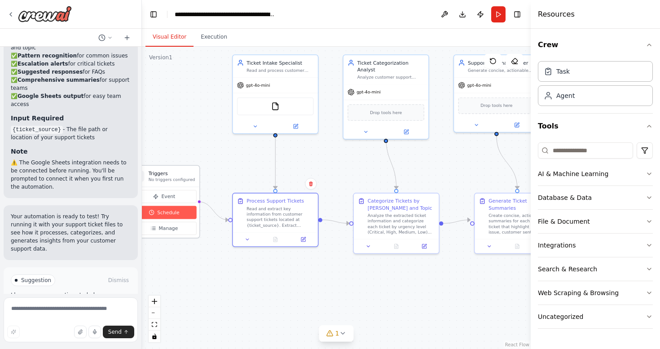
click at [170, 214] on span "Schedule" at bounding box center [168, 212] width 22 height 7
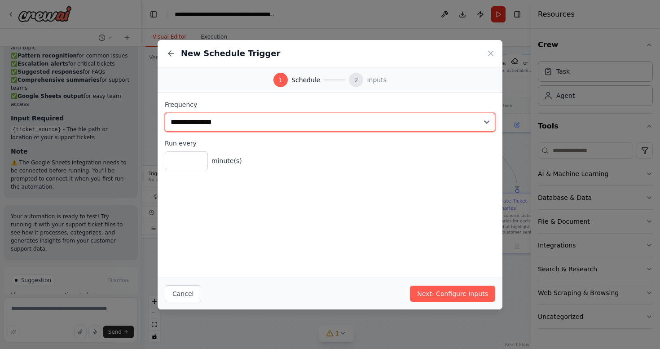
click at [216, 121] on select "**********" at bounding box center [330, 122] width 330 height 19
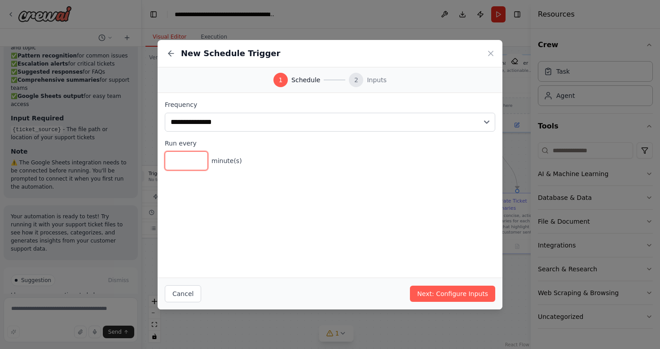
click at [197, 157] on input "*" at bounding box center [186, 160] width 43 height 19
type input "*"
click at [197, 157] on input "*" at bounding box center [186, 160] width 43 height 19
click at [491, 52] on icon at bounding box center [490, 53] width 4 height 4
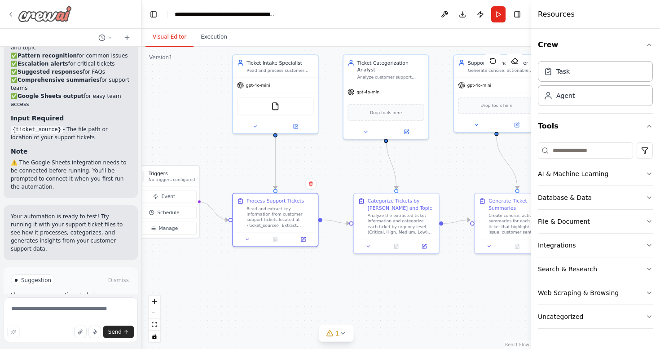
click at [12, 13] on icon at bounding box center [10, 14] width 7 height 7
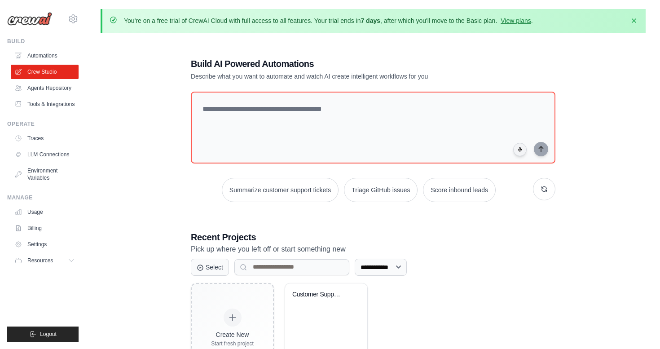
scroll to position [49, 0]
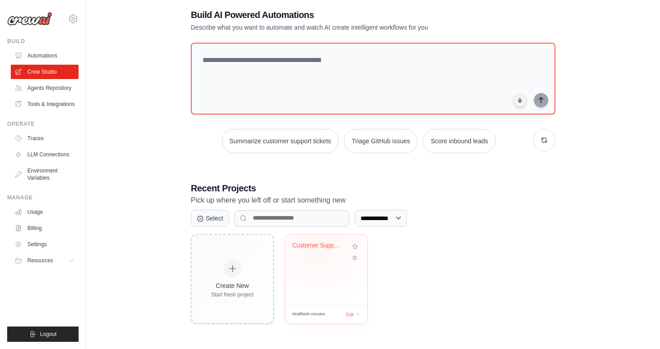
click at [319, 244] on div "Customer Support Ticket Processing ..." at bounding box center [319, 245] width 54 height 8
click at [58, 87] on link "Agents Repository" at bounding box center [46, 88] width 68 height 14
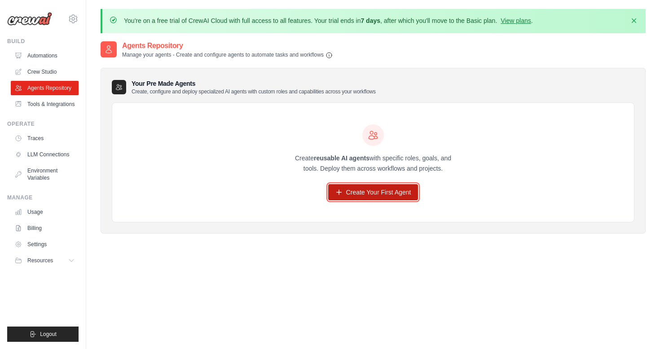
click at [383, 192] on link "Create Your First Agent" at bounding box center [373, 192] width 90 height 16
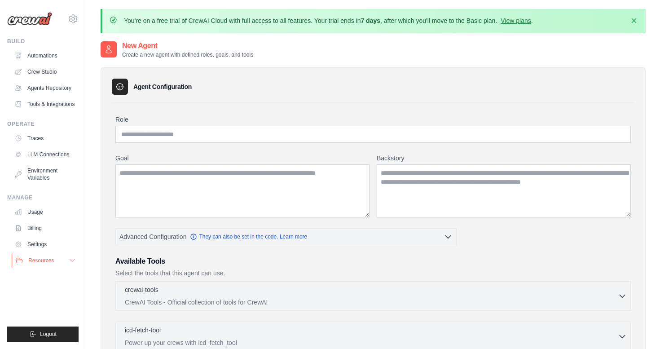
click at [46, 262] on span "Resources" at bounding box center [41, 260] width 26 height 7
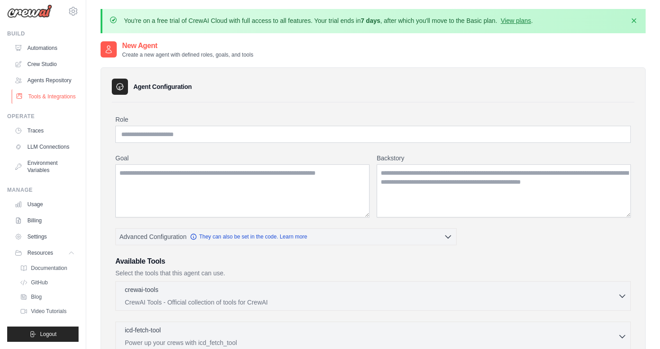
click at [48, 97] on link "Tools & Integrations" at bounding box center [46, 96] width 68 height 14
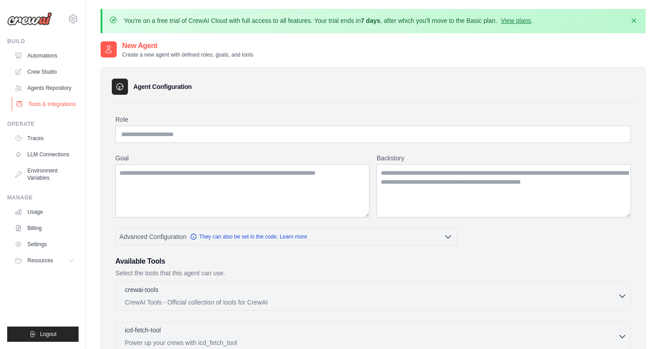
scroll to position [0, 0]
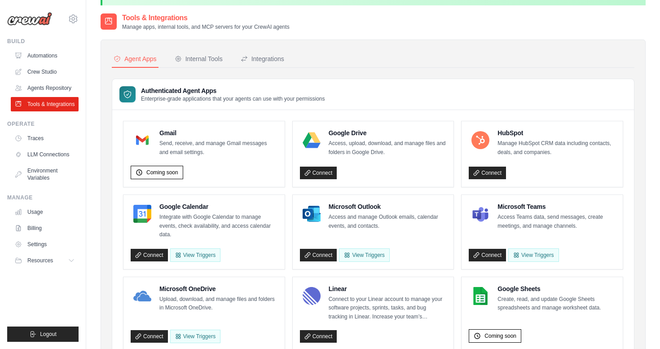
scroll to position [8, 0]
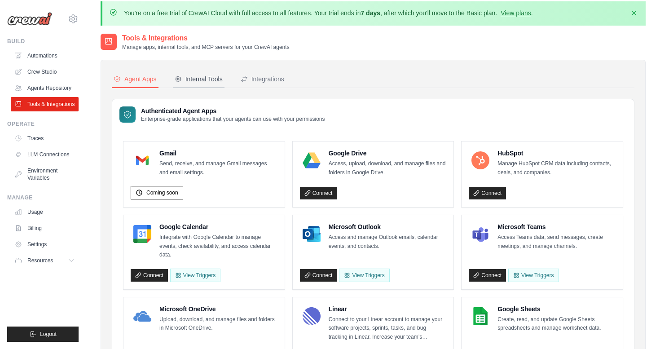
click at [206, 79] on div "Internal Tools" at bounding box center [199, 78] width 48 height 9
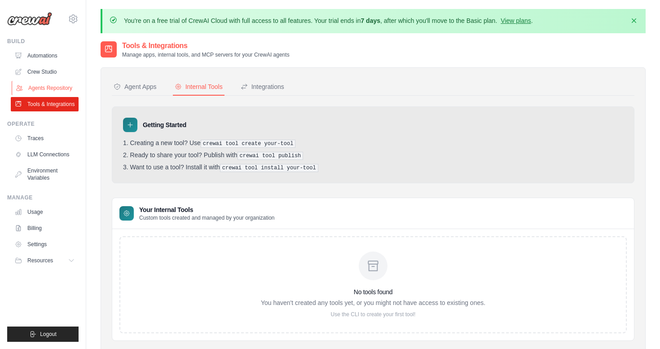
click at [56, 87] on link "Agents Repository" at bounding box center [46, 88] width 68 height 14
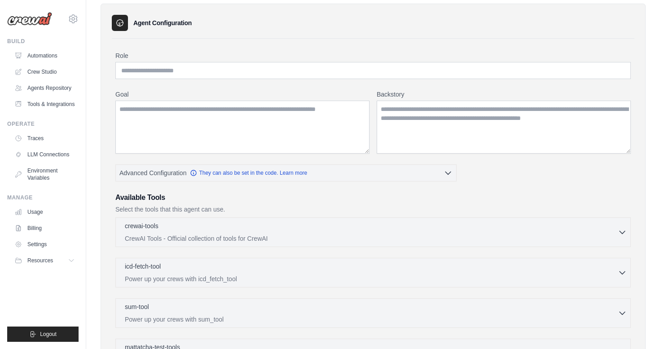
scroll to position [63, 0]
click at [236, 70] on input "Role" at bounding box center [372, 71] width 515 height 17
type input "*******"
click at [260, 129] on textarea "Goal" at bounding box center [242, 127] width 254 height 53
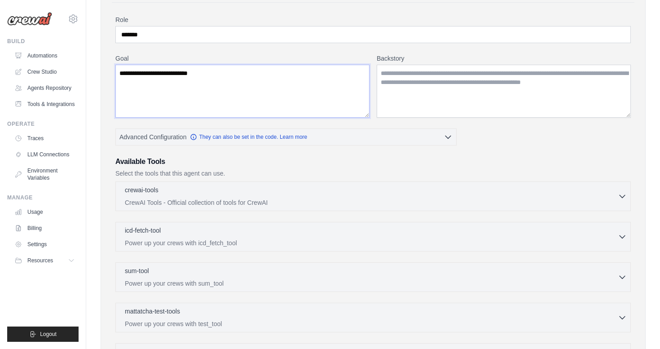
scroll to position [128, 0]
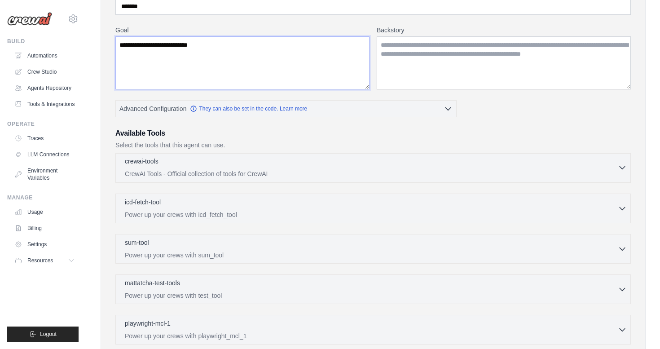
type textarea "**********"
click at [266, 161] on div "crewai-tools 0 selected" at bounding box center [371, 162] width 493 height 11
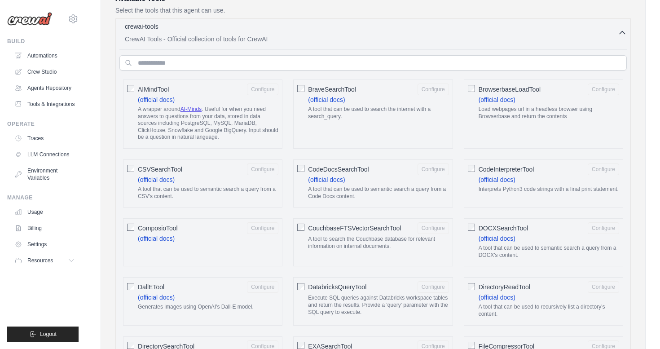
scroll to position [264, 0]
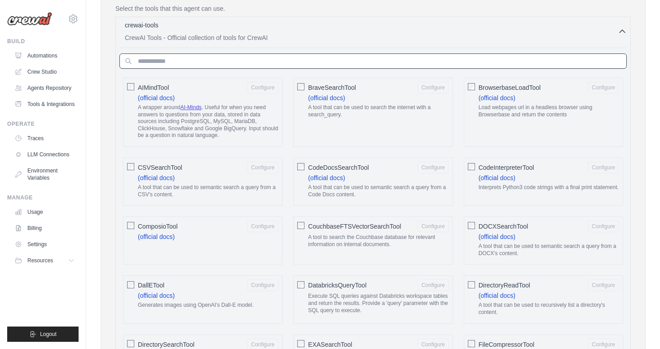
click at [226, 60] on input "text" at bounding box center [372, 60] width 507 height 15
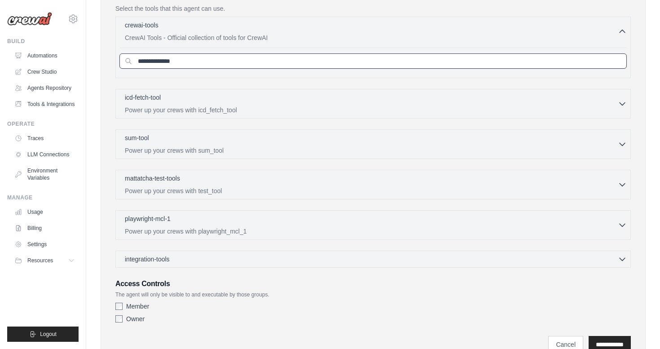
click at [172, 63] on input "**********" at bounding box center [372, 60] width 507 height 15
type input "******"
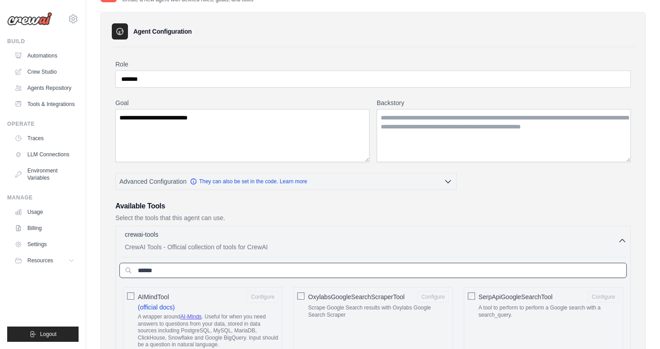
scroll to position [0, 0]
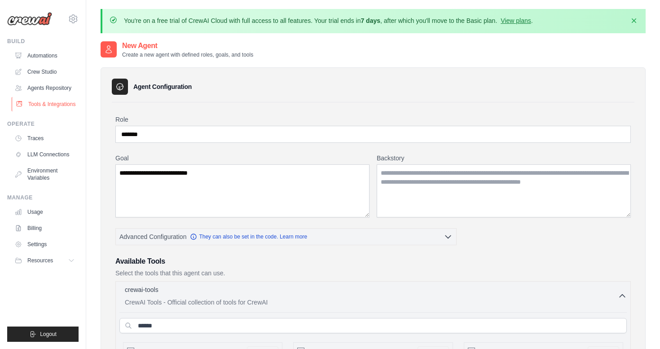
click at [45, 104] on link "Tools & Integrations" at bounding box center [46, 104] width 68 height 14
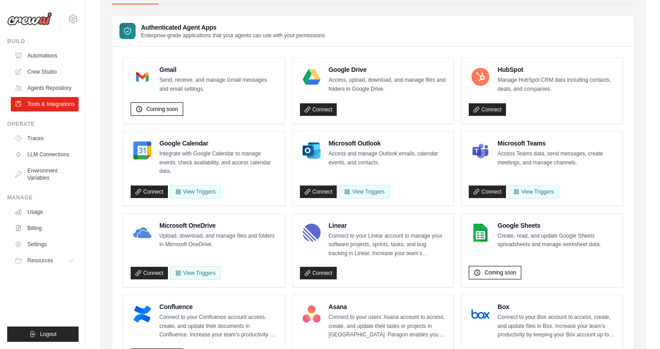
scroll to position [93, 0]
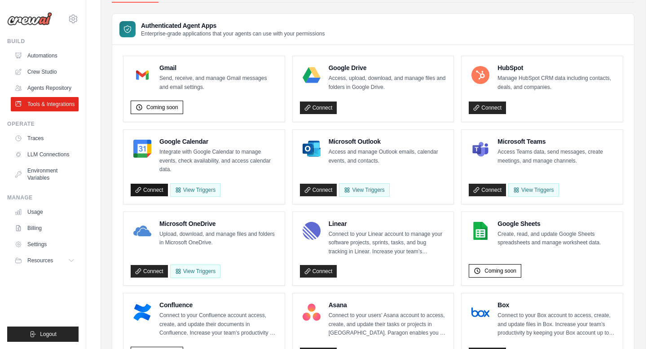
click at [151, 190] on link "Connect" at bounding box center [149, 189] width 37 height 13
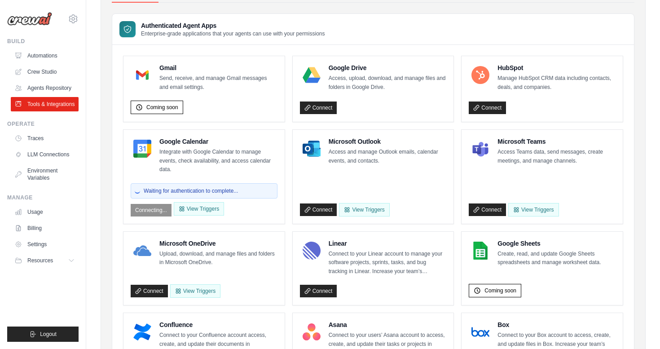
scroll to position [0, 0]
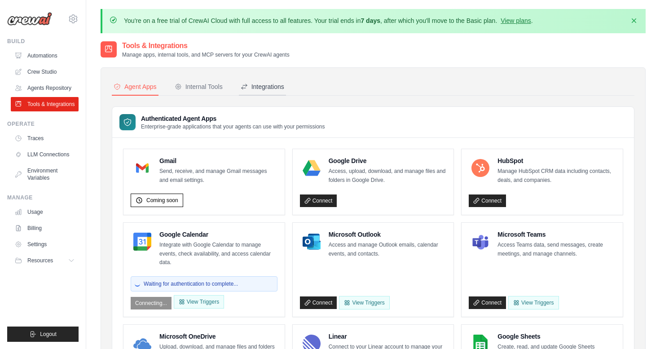
click at [264, 87] on div "Integrations" at bounding box center [262, 86] width 44 height 9
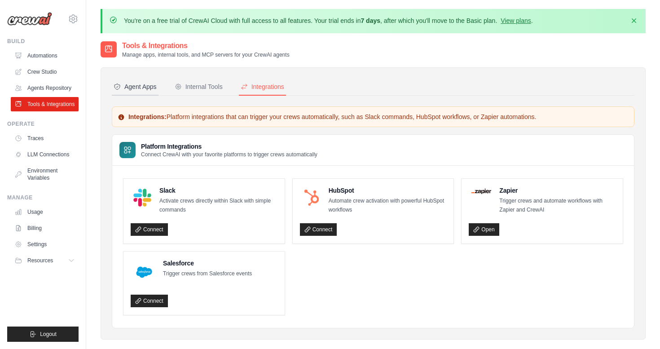
click at [127, 87] on div "Agent Apps" at bounding box center [135, 86] width 43 height 9
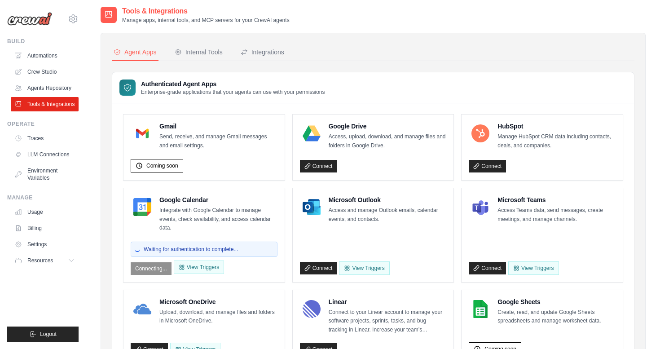
scroll to position [35, 0]
click at [205, 46] on button "Internal Tools" at bounding box center [199, 52] width 52 height 17
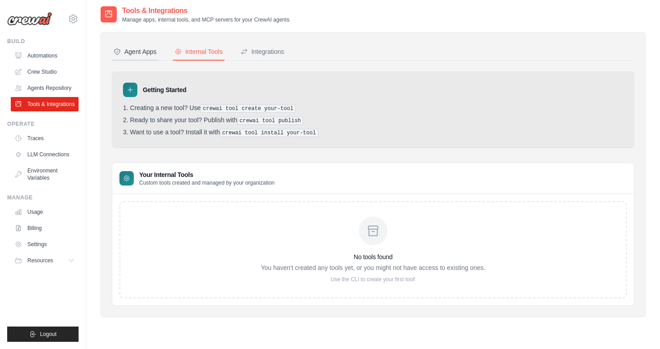
click at [149, 54] on div "Agent Apps" at bounding box center [135, 51] width 43 height 9
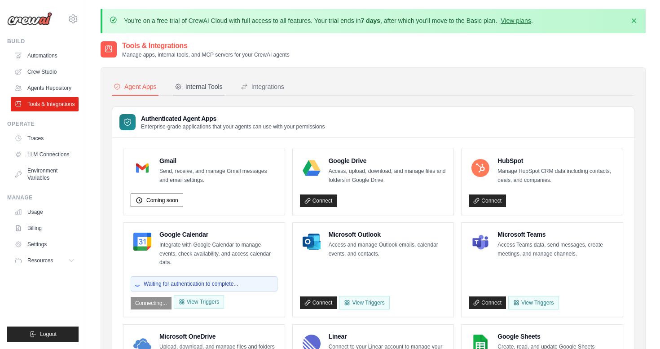
click at [205, 87] on div "Internal Tools" at bounding box center [199, 86] width 48 height 9
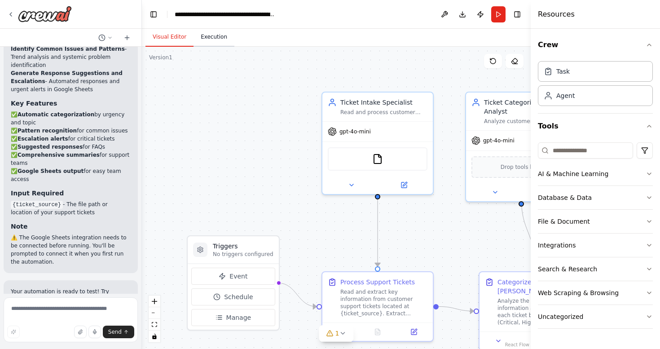
scroll to position [1240, 0]
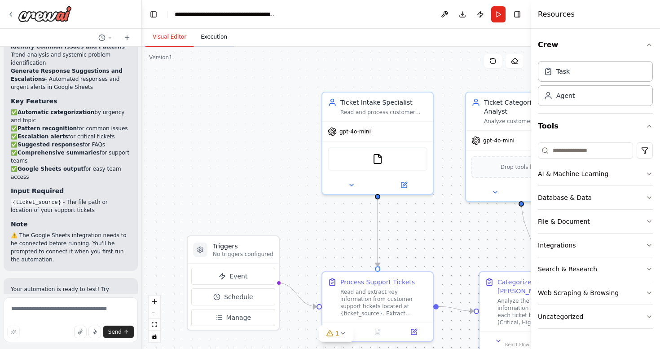
click at [215, 38] on button "Execution" at bounding box center [213, 37] width 41 height 19
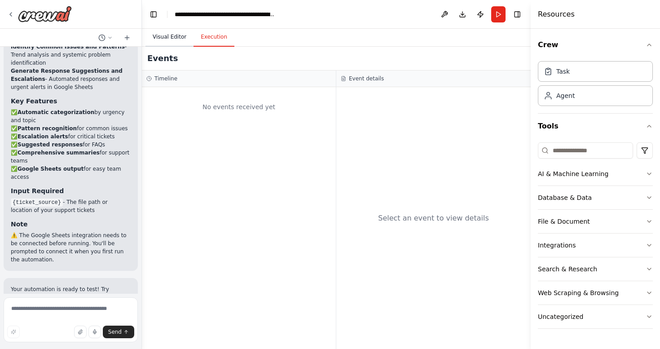
click at [161, 40] on button "Visual Editor" at bounding box center [169, 37] width 48 height 19
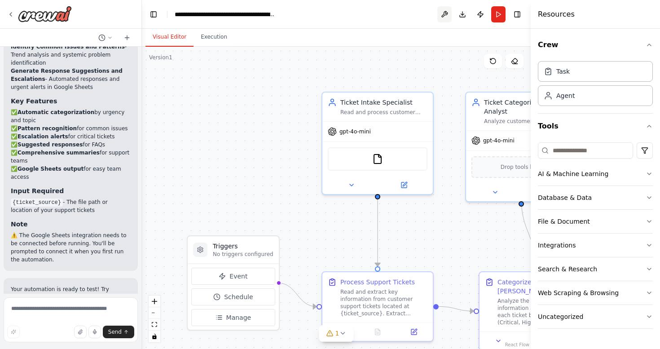
click at [441, 14] on button at bounding box center [444, 14] width 14 height 16
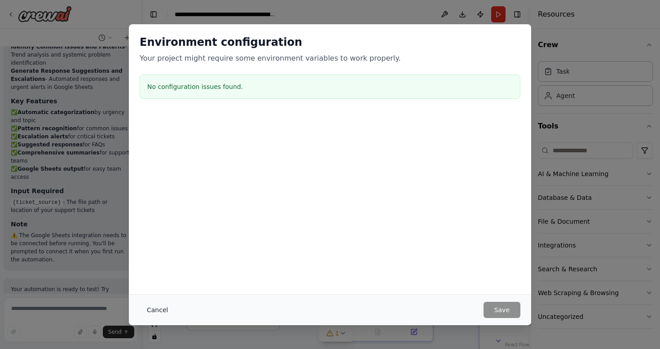
click at [151, 306] on button "Cancel" at bounding box center [157, 309] width 35 height 16
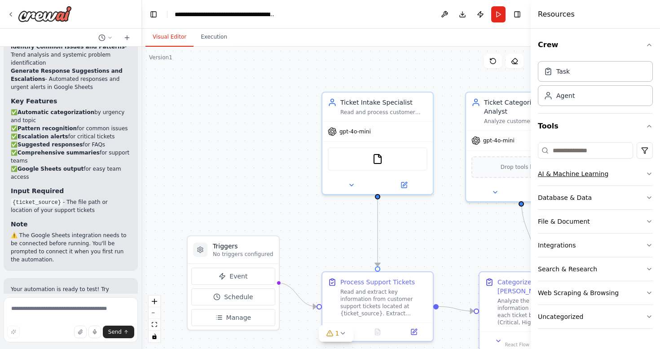
click at [624, 180] on button "AI & Machine Learning" at bounding box center [594, 173] width 115 height 23
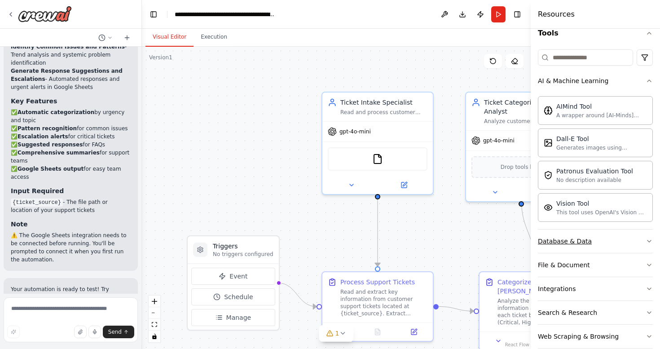
scroll to position [131, 0]
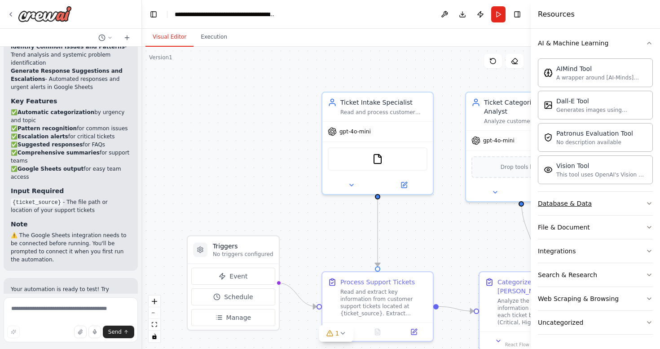
click at [602, 193] on button "Database & Data" at bounding box center [594, 203] width 115 height 23
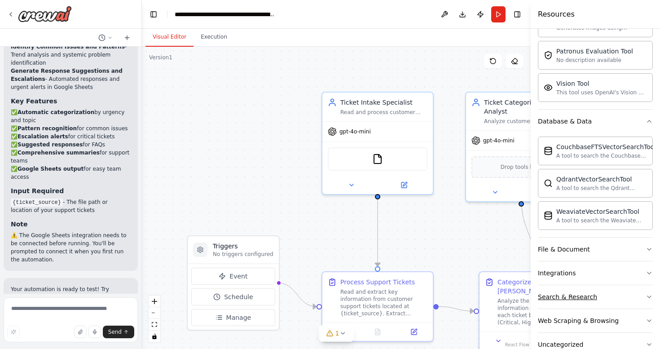
scroll to position [235, 0]
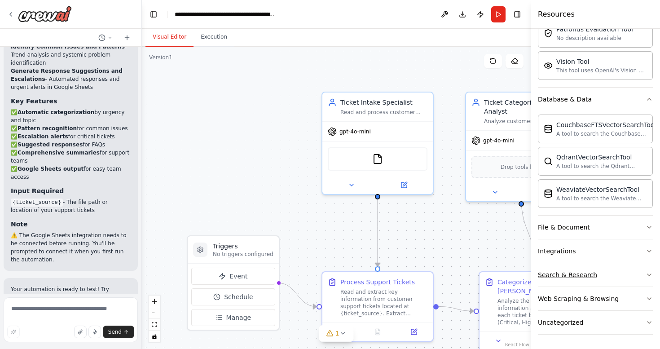
click at [601, 272] on button "Search & Research" at bounding box center [594, 274] width 115 height 23
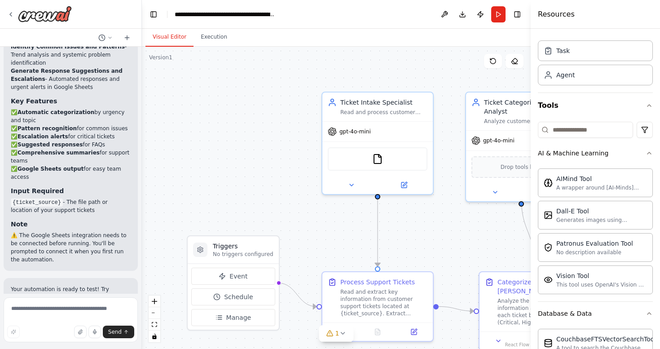
scroll to position [0, 0]
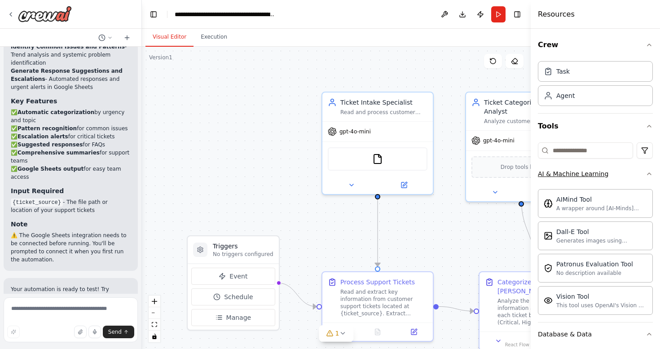
click at [649, 165] on button "AI & Machine Learning" at bounding box center [594, 173] width 115 height 23
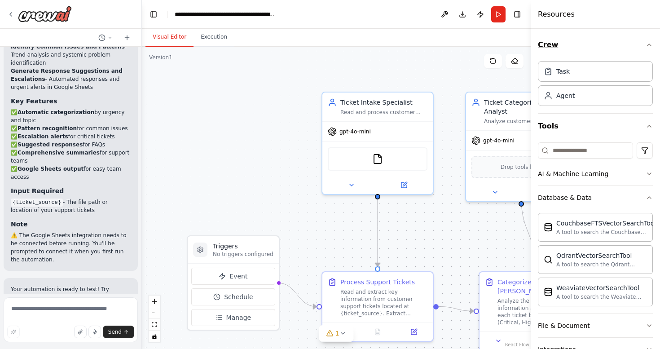
click at [645, 44] on icon "button" at bounding box center [648, 44] width 7 height 7
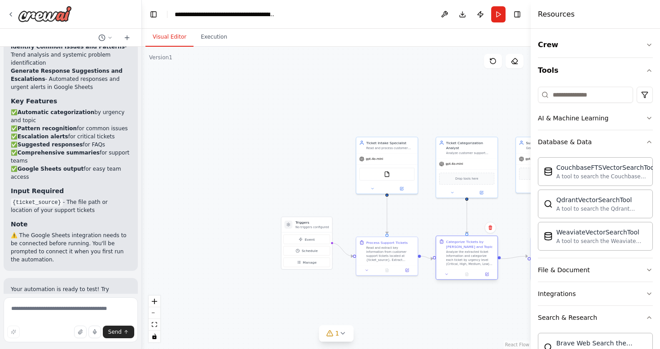
drag, startPoint x: 463, startPoint y: 236, endPoint x: 456, endPoint y: 236, distance: 7.2
click at [456, 236] on div "Categorize Tickets by Urgency and Topic Analyze the extracted ticket informatio…" at bounding box center [466, 252] width 61 height 33
click at [443, 14] on button at bounding box center [444, 14] width 14 height 16
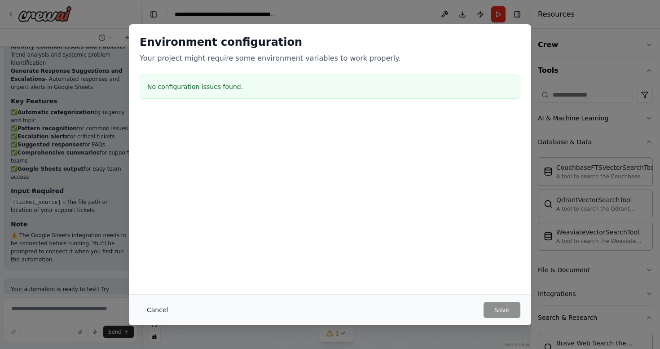
click at [158, 307] on button "Cancel" at bounding box center [157, 309] width 35 height 16
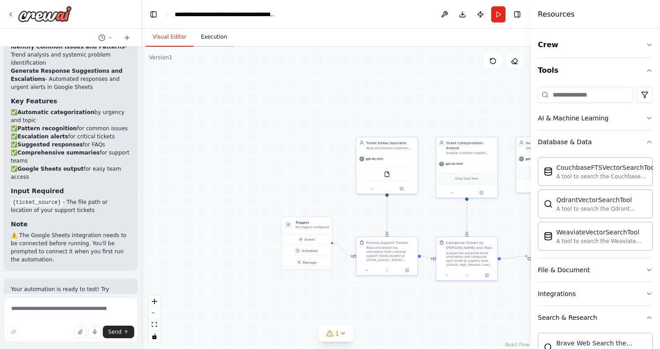
click at [208, 37] on button "Execution" at bounding box center [213, 37] width 41 height 19
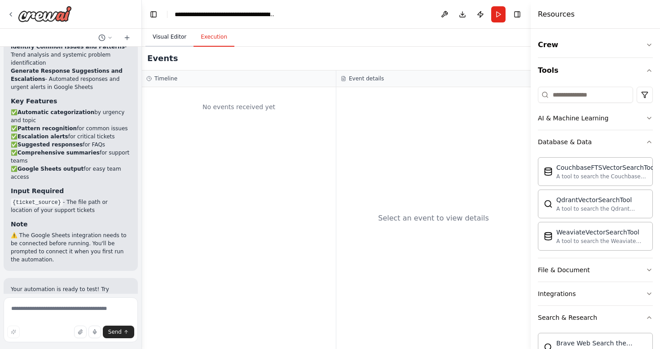
click at [162, 34] on button "Visual Editor" at bounding box center [169, 37] width 48 height 19
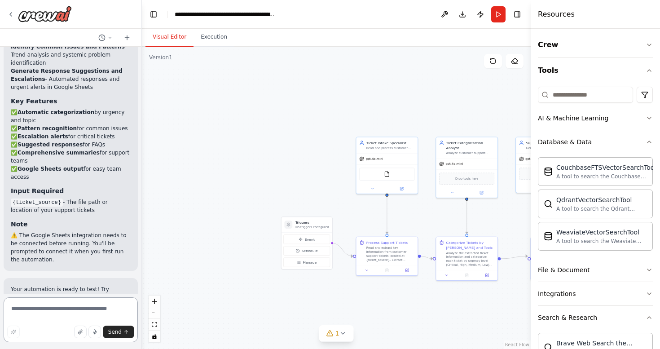
click at [26, 323] on textarea at bounding box center [71, 319] width 134 height 45
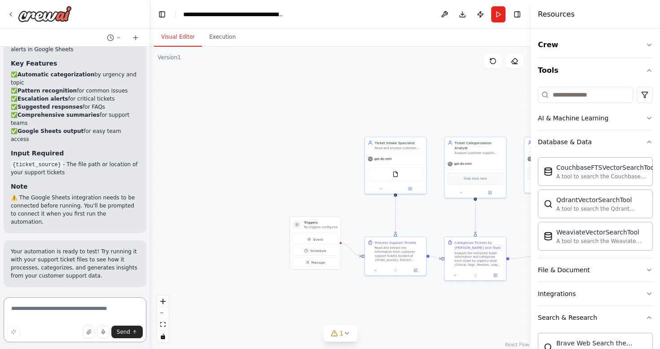
scroll to position [844, 0]
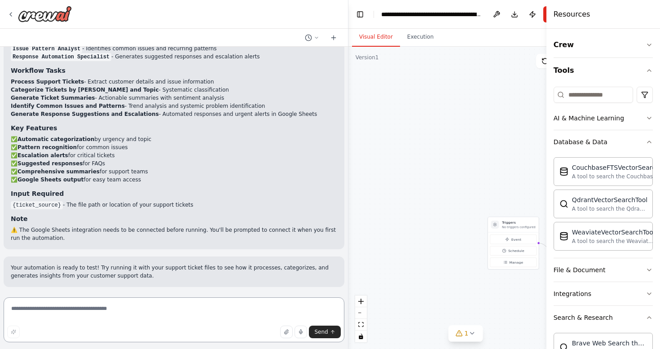
drag, startPoint x: 140, startPoint y: 209, endPoint x: 523, endPoint y: 187, distance: 383.3
click at [523, 187] on div "Create a crew that automatically reads through customer support tickets, catego…" at bounding box center [330, 174] width 660 height 349
click at [62, 308] on textarea at bounding box center [174, 319] width 341 height 45
click at [334, 36] on icon at bounding box center [333, 37] width 7 height 7
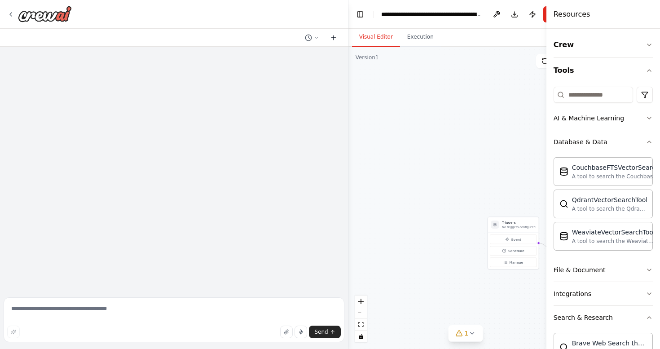
scroll to position [0, 0]
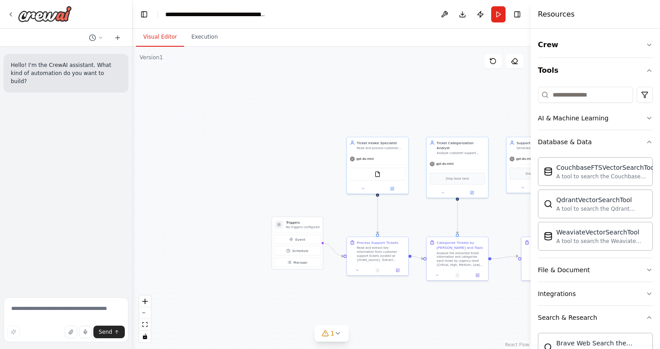
drag, startPoint x: 348, startPoint y: 141, endPoint x: 133, endPoint y: 140, distance: 214.9
click at [133, 140] on div "**********" at bounding box center [330, 174] width 660 height 349
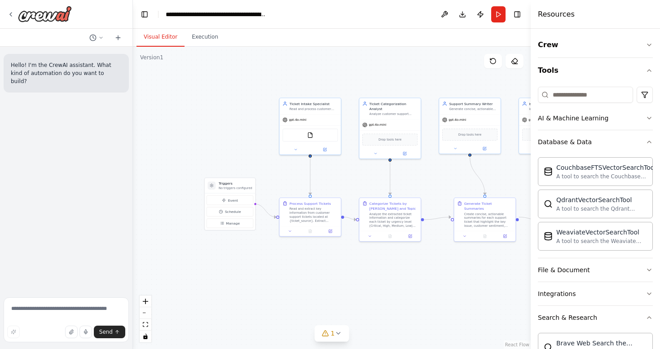
drag, startPoint x: 319, startPoint y: 194, endPoint x: 238, endPoint y: 149, distance: 93.2
click at [238, 149] on div ".deletable-edge-delete-btn { width: 20px; height: 20px; border: 0px solid #ffff…" at bounding box center [331, 198] width 397 height 302
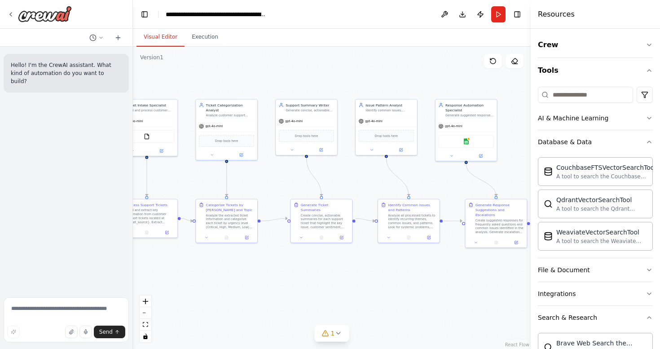
drag, startPoint x: 498, startPoint y: 262, endPoint x: 348, endPoint y: 269, distance: 149.6
click at [348, 269] on div ".deletable-edge-delete-btn { width: 20px; height: 20px; border: 0px solid #ffff…" at bounding box center [331, 198] width 397 height 302
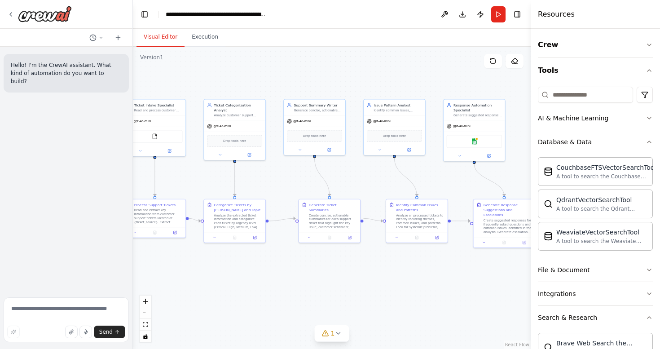
drag, startPoint x: 333, startPoint y: 269, endPoint x: 341, endPoint y: 269, distance: 8.1
click at [341, 269] on div ".deletable-edge-delete-btn { width: 20px; height: 20px; border: 0px solid #ffff…" at bounding box center [331, 198] width 397 height 302
click at [13, 19] on div at bounding box center [39, 14] width 65 height 16
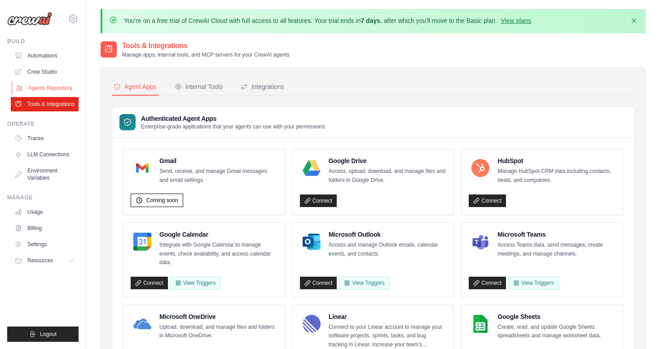
click at [39, 87] on link "Agents Repository" at bounding box center [46, 88] width 68 height 14
